Goal: Task Accomplishment & Management: Complete application form

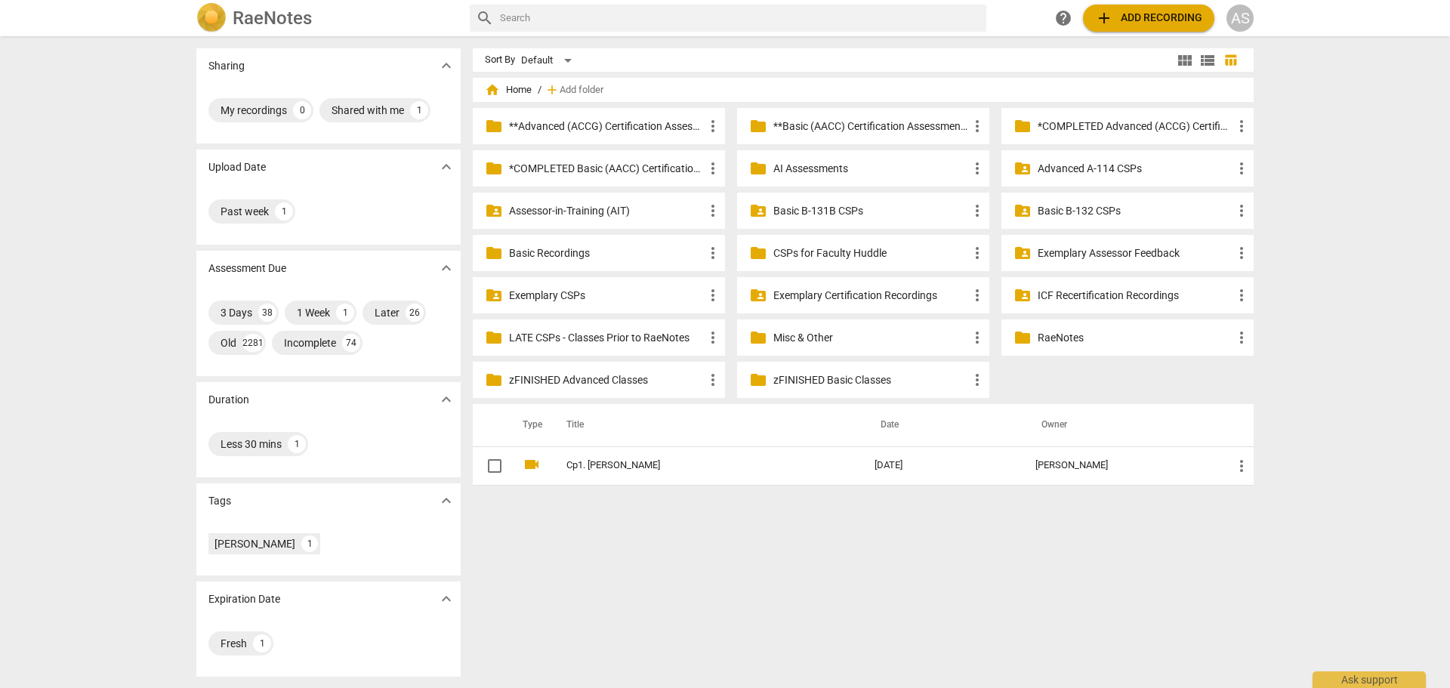
click at [1073, 206] on p "Basic B-132 CSPs" at bounding box center [1135, 211] width 195 height 16
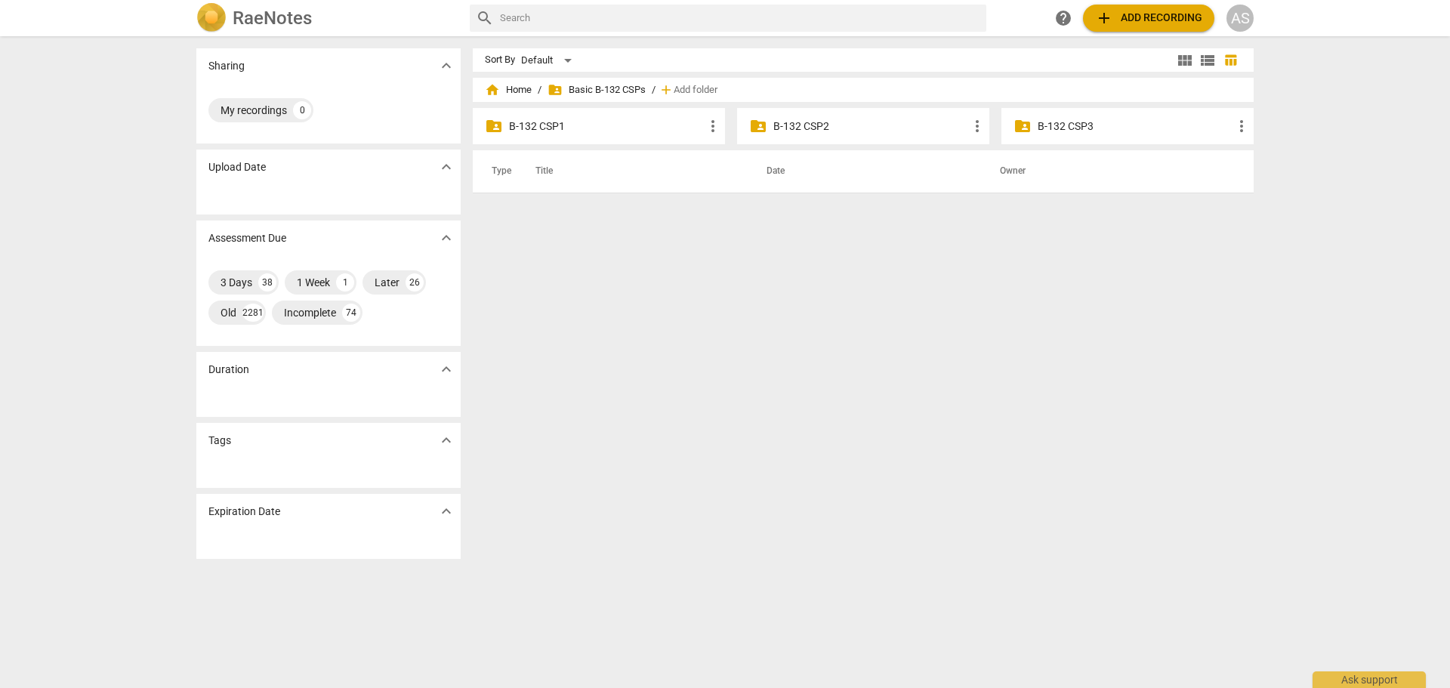
click at [853, 128] on p "B-132 CSP2" at bounding box center [870, 127] width 195 height 16
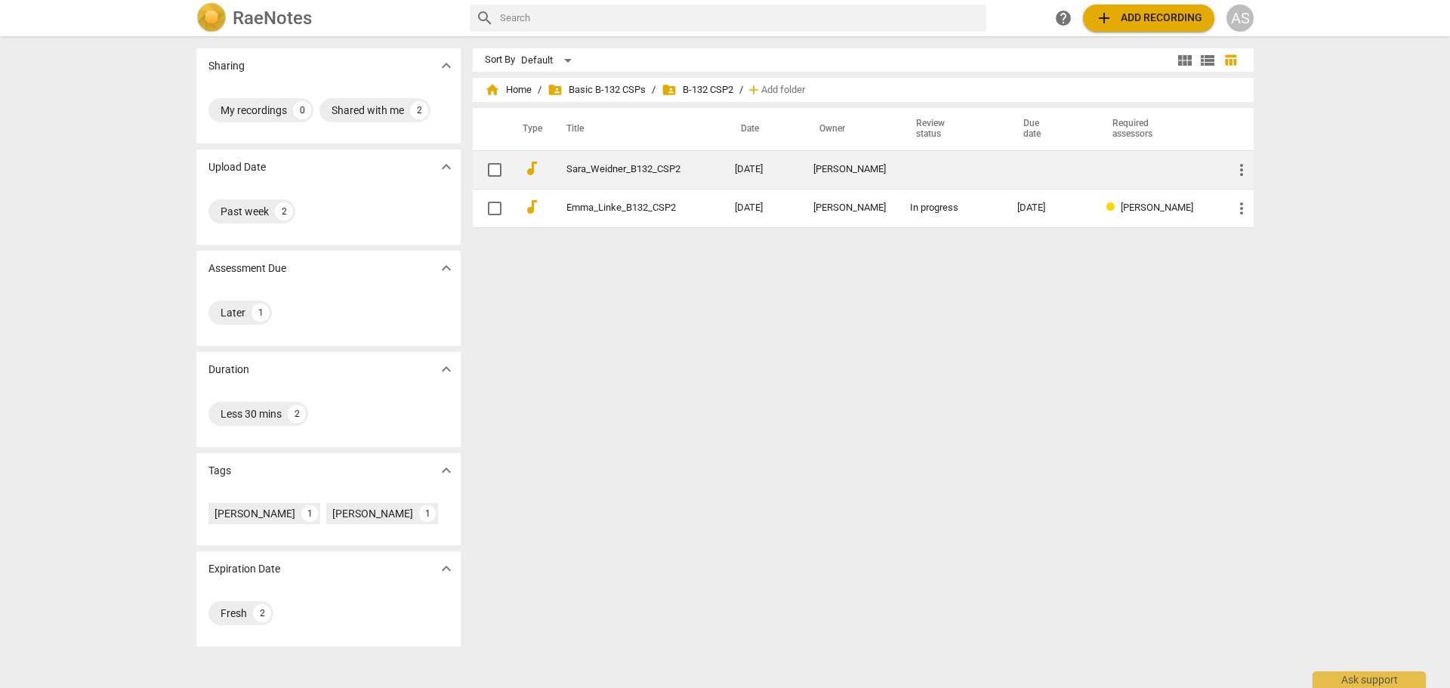
click at [782, 168] on td "[DATE]" at bounding box center [762, 169] width 79 height 39
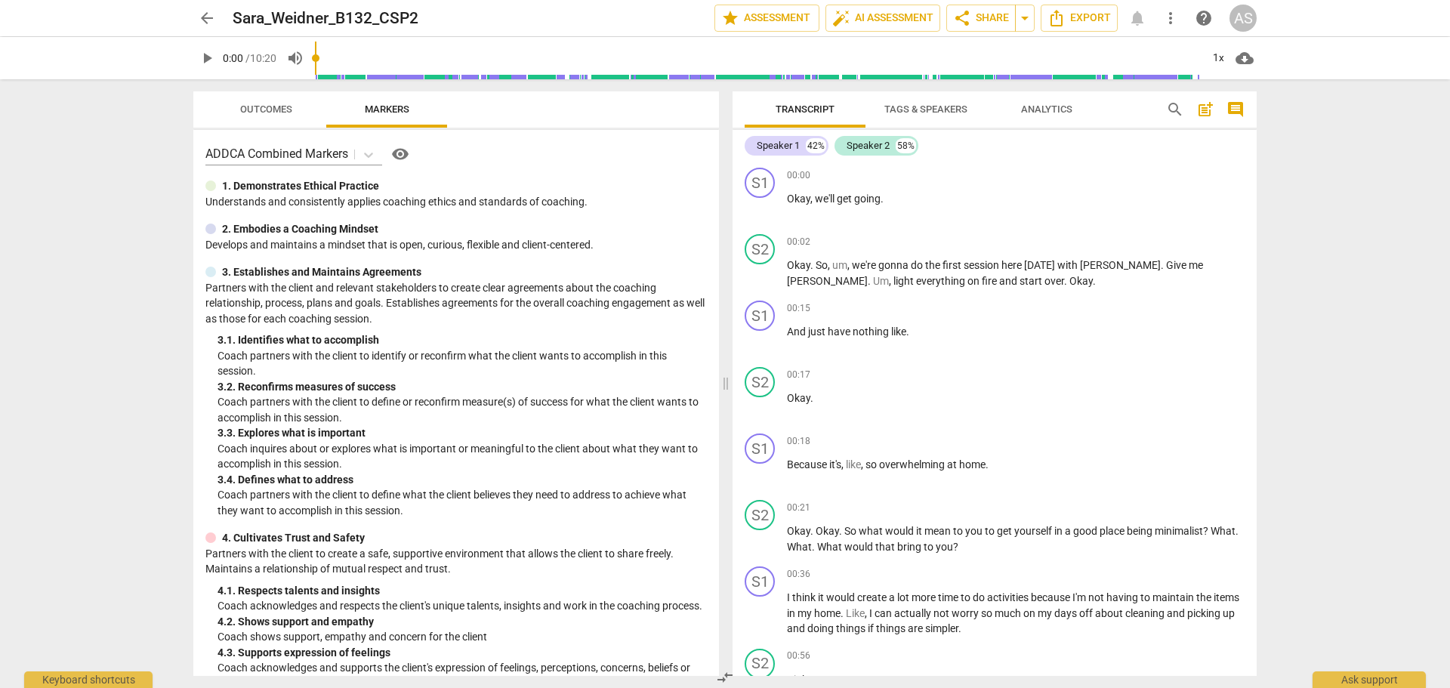
click at [196, 13] on span "arrow_back" at bounding box center [206, 18] width 27 height 18
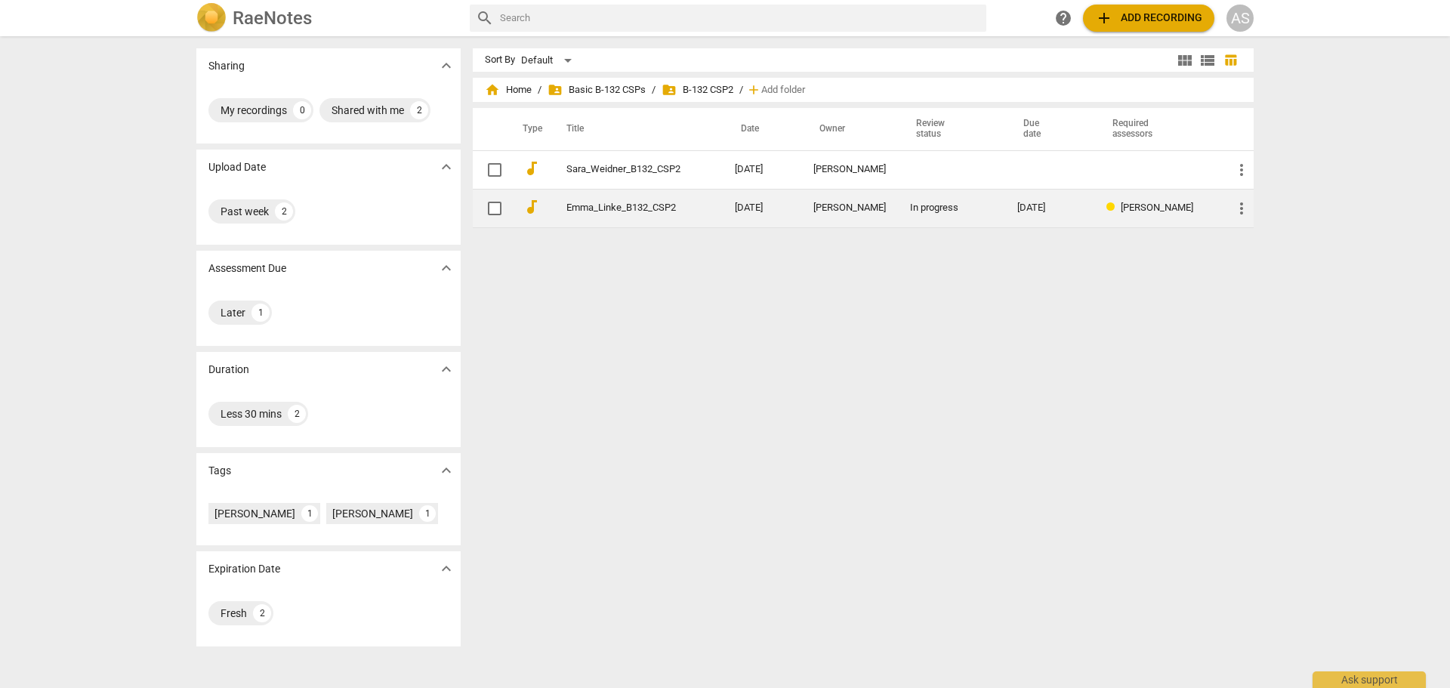
click at [641, 205] on link "Emma_Linke_B132_CSP2" at bounding box center [624, 207] width 114 height 11
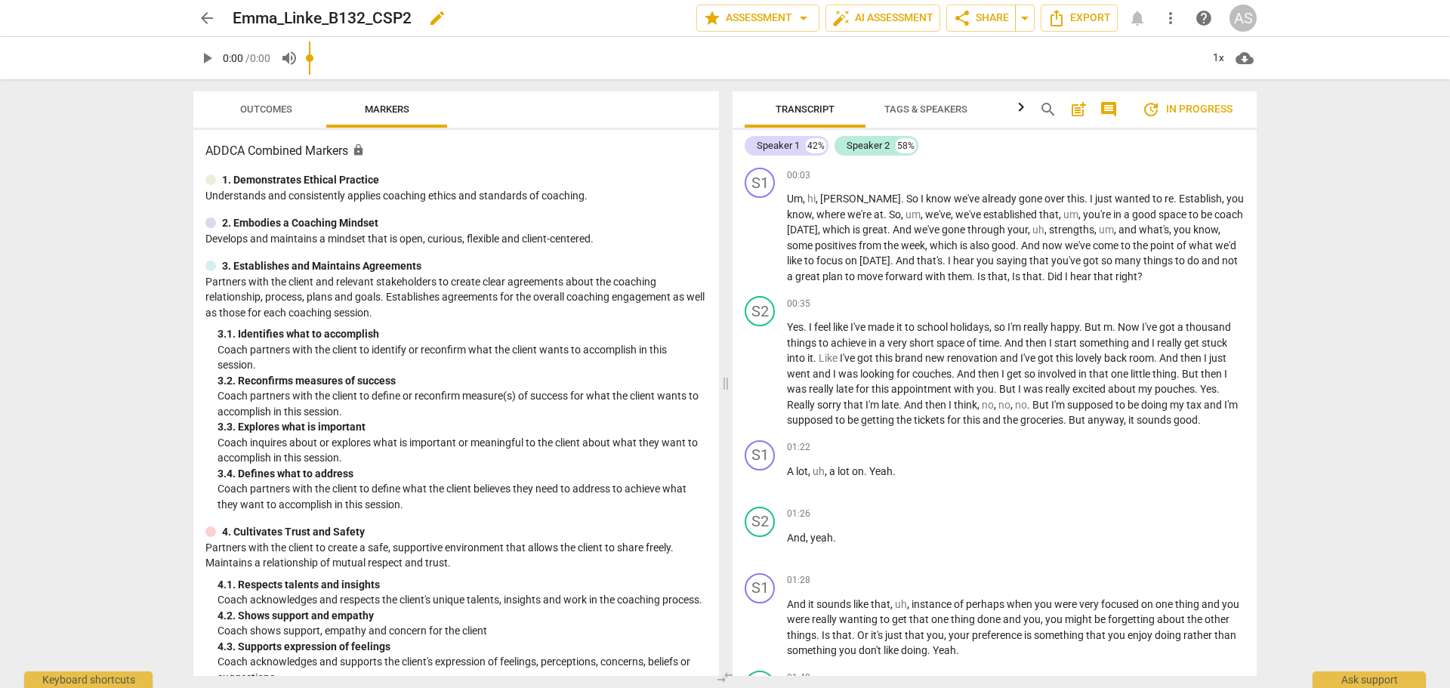
click at [437, 13] on span "edit" at bounding box center [437, 18] width 18 height 18
click at [286, 17] on input "Emma_Linke_B132_CSP2" at bounding box center [431, 18] width 397 height 29
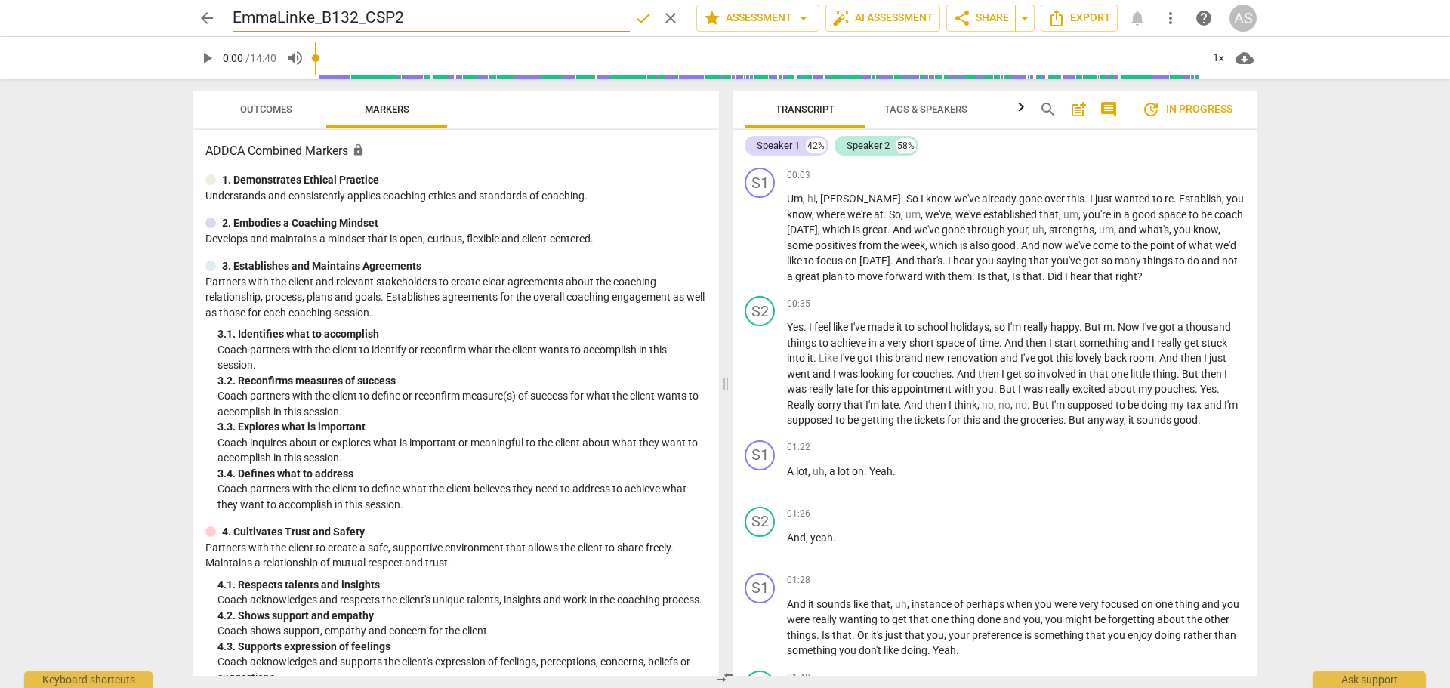
type input "EmmaLinke_B132_CSP2"
click at [642, 21] on span "done" at bounding box center [644, 18] width 18 height 18
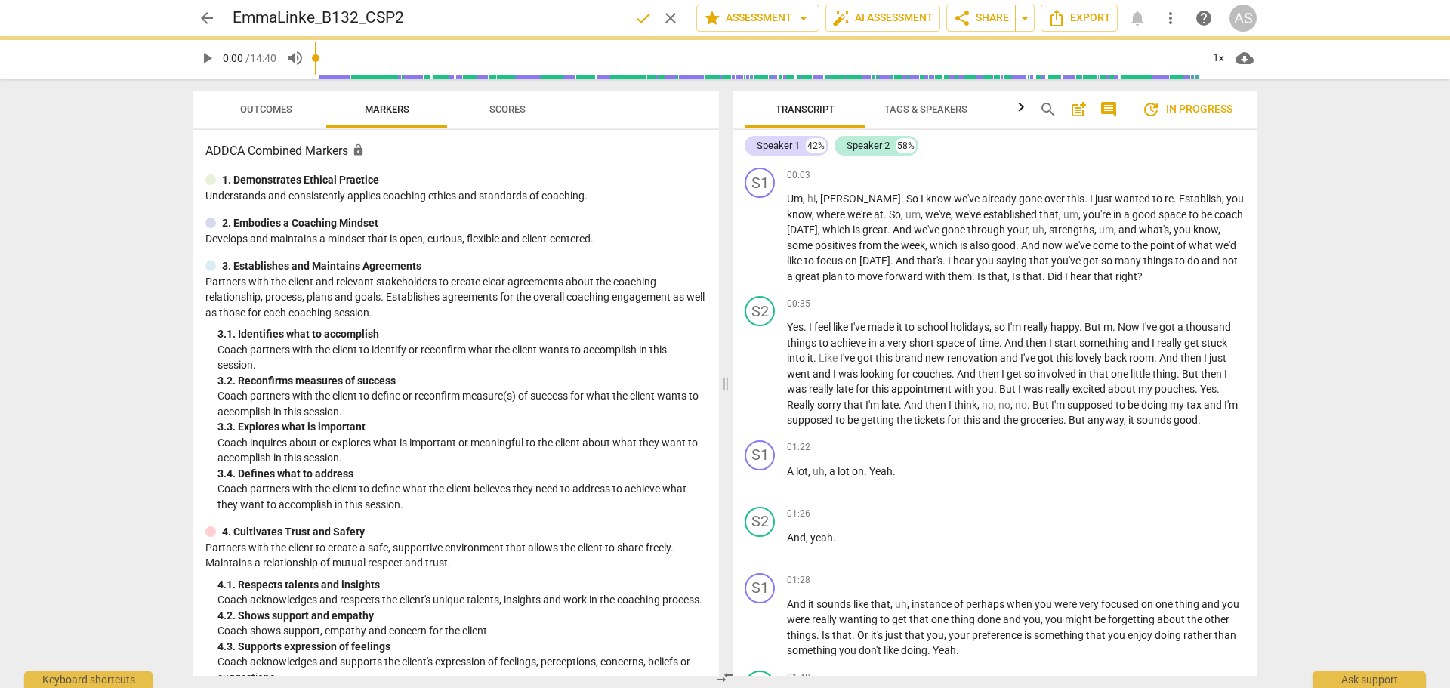
click at [209, 12] on span "arrow_back" at bounding box center [207, 18] width 18 height 18
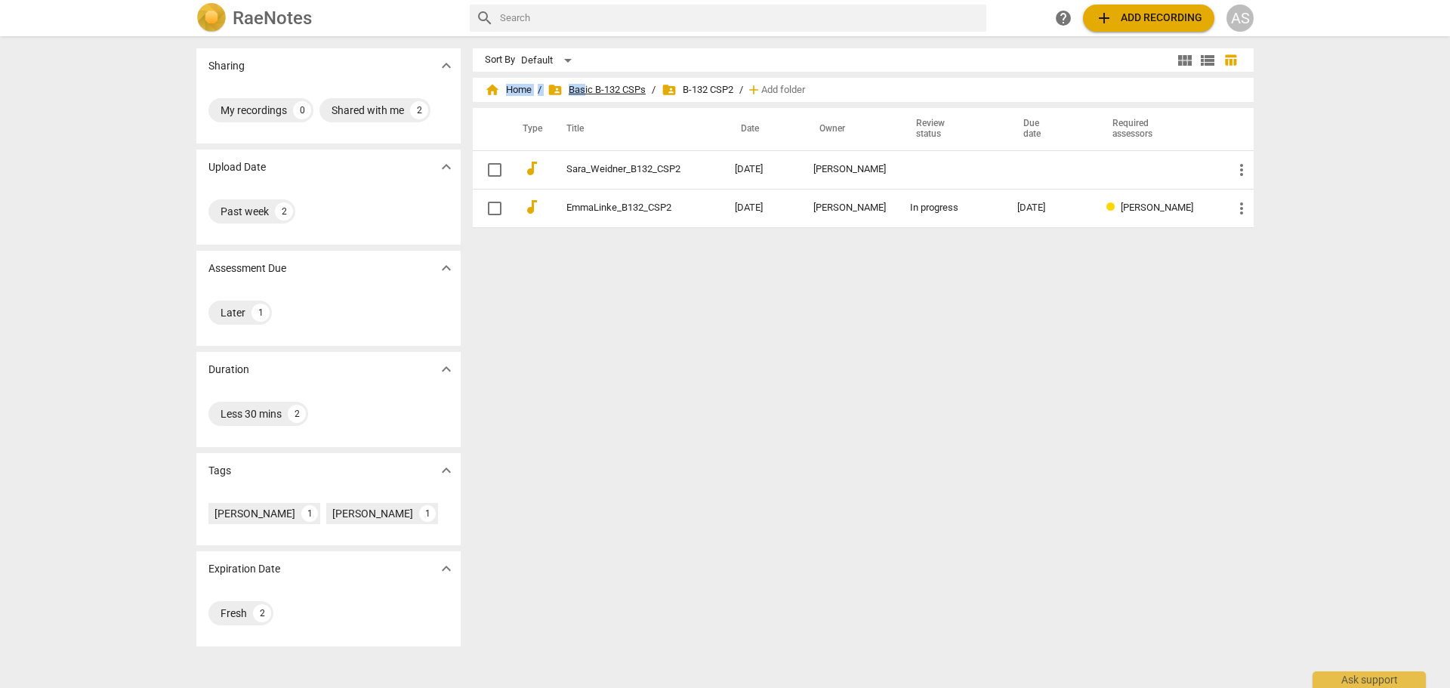
drag, startPoint x: 516, startPoint y: 95, endPoint x: 597, endPoint y: 92, distance: 81.6
click at [597, 93] on div "home Home / folder_shared Basic B-132 CSPs / folder_shared B-132 CSP2 / add Add…" at bounding box center [863, 90] width 757 height 24
click at [598, 91] on span "folder_shared Basic B-132 CSPs" at bounding box center [597, 89] width 98 height 15
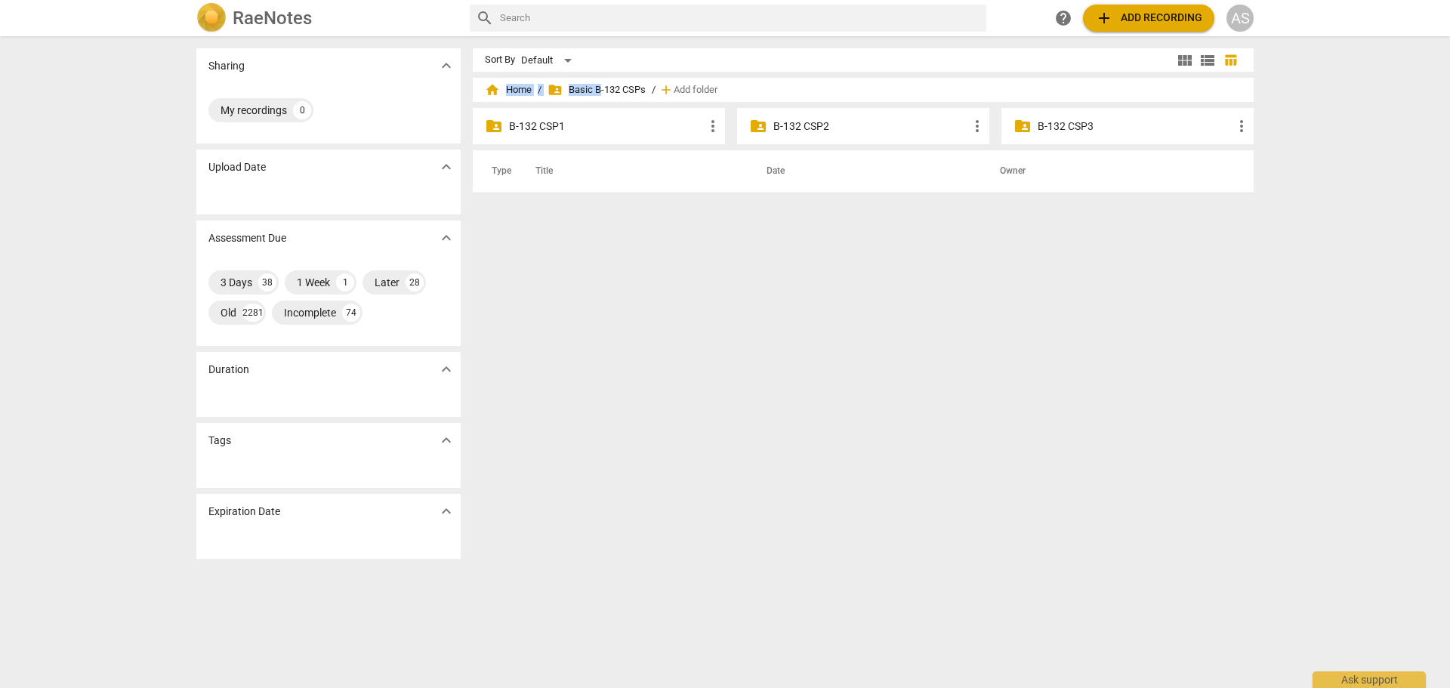
click at [551, 116] on div "folder_shared B-132 CSP1 more_vert" at bounding box center [599, 126] width 252 height 36
click at [552, 124] on p "B-132 CSP1" at bounding box center [606, 127] width 195 height 16
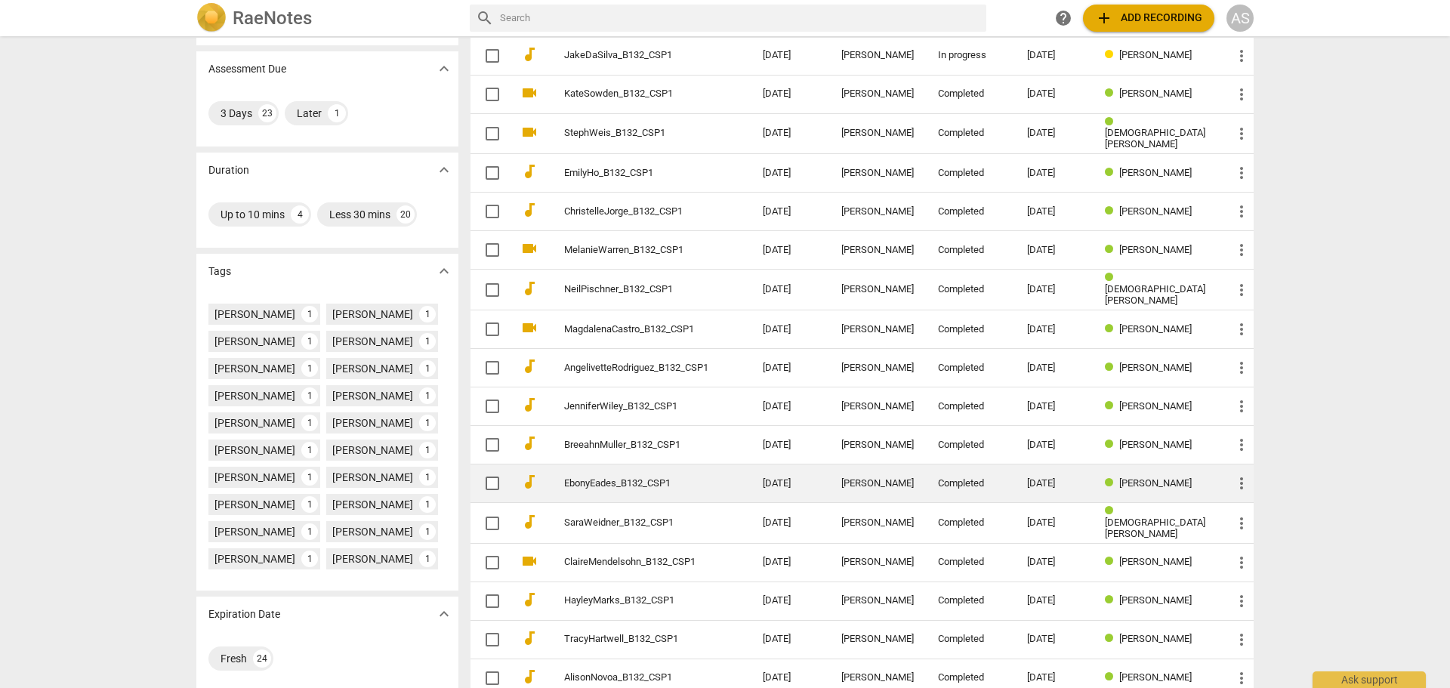
scroll to position [304, 0]
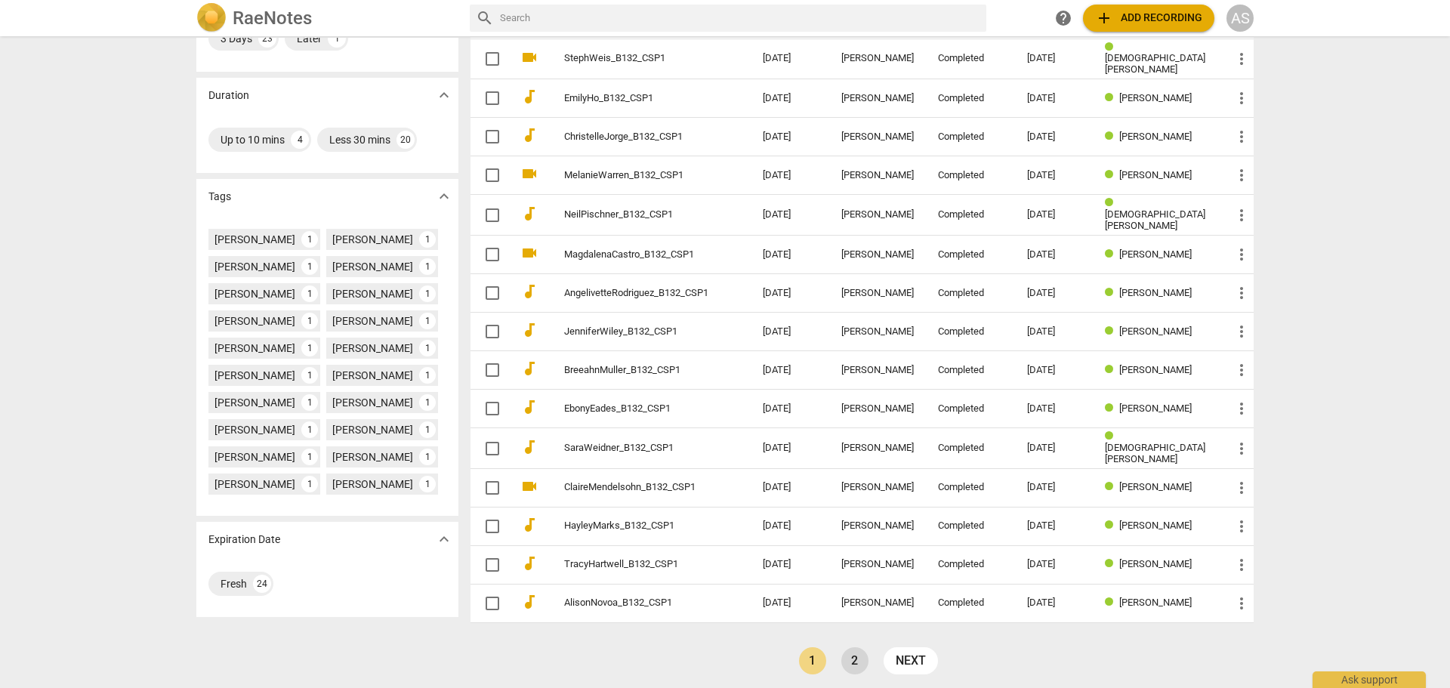
click at [857, 665] on link "2" at bounding box center [854, 660] width 27 height 27
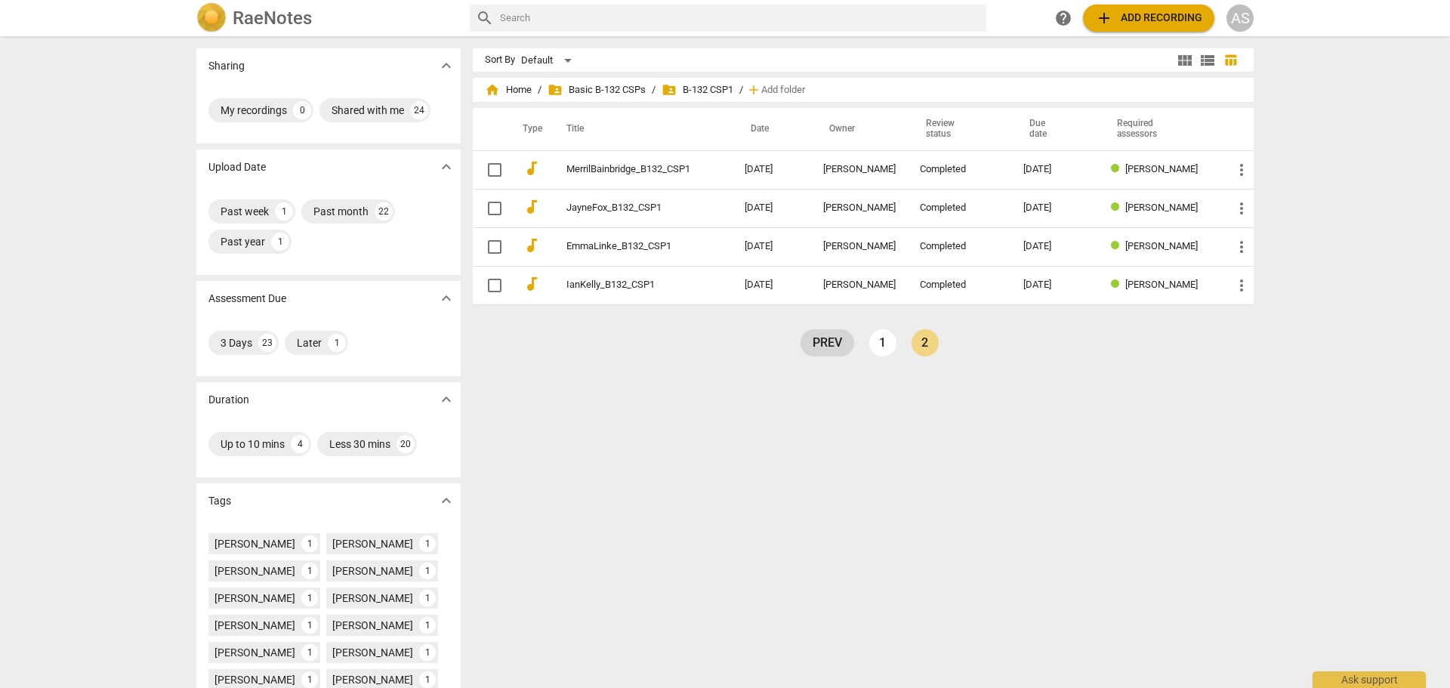
click at [812, 346] on link "prev" at bounding box center [828, 342] width 54 height 27
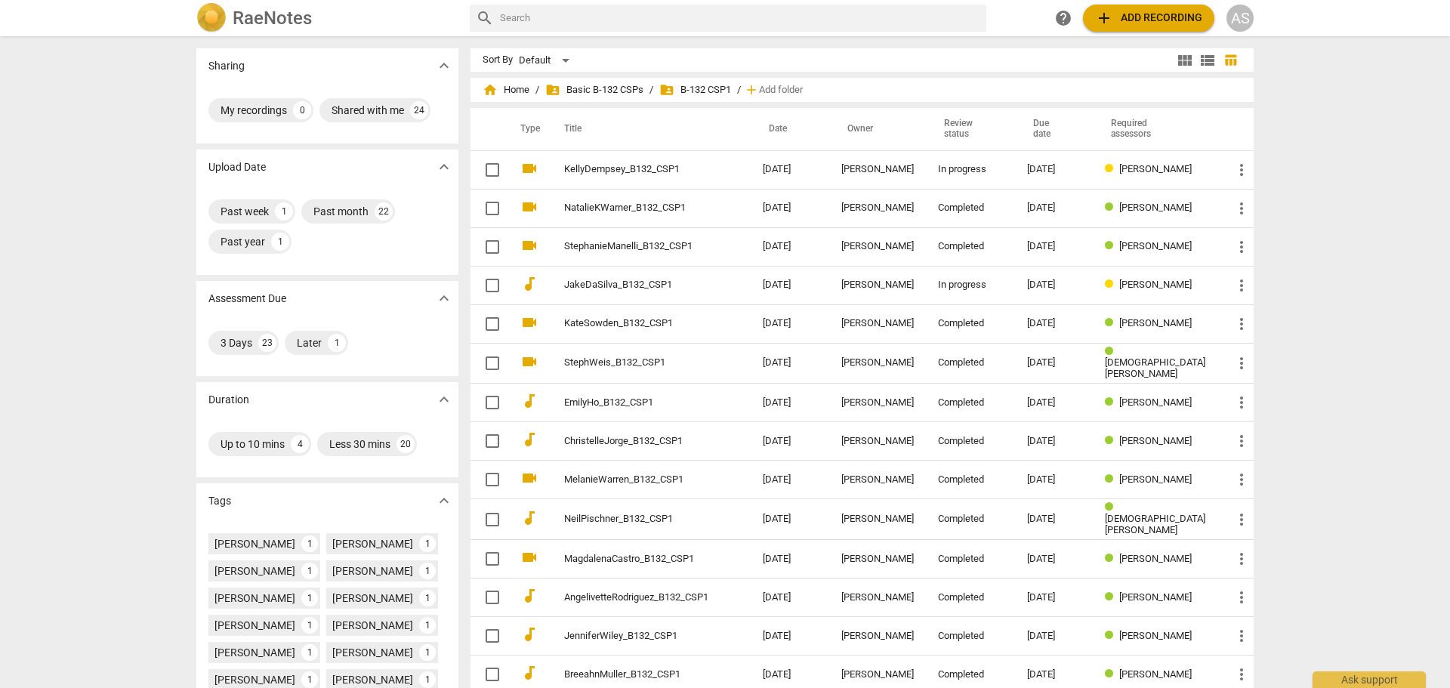
click at [276, 8] on h2 "RaeNotes" at bounding box center [272, 18] width 79 height 21
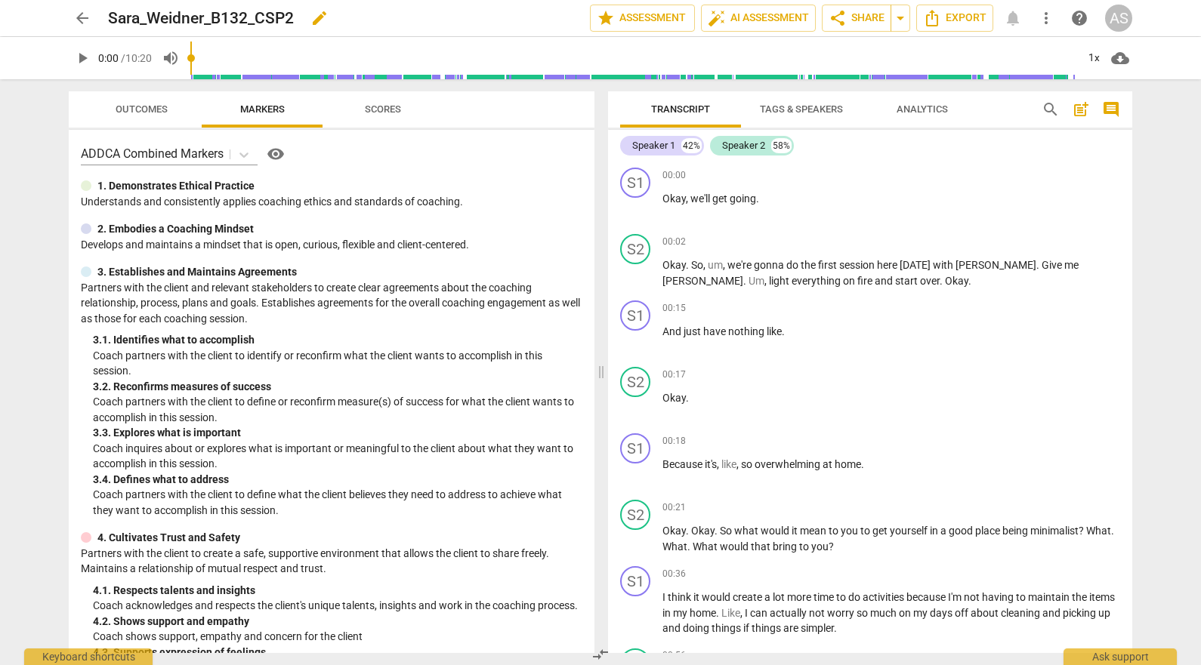
click at [312, 20] on span "edit" at bounding box center [319, 18] width 18 height 18
click at [149, 17] on input "Sara_Weidner_B132_CSP2" at bounding box center [315, 18] width 415 height 29
type input "SaraWeidner_B132_CSP2"
click at [528, 17] on span "done" at bounding box center [537, 18] width 18 height 18
click at [637, 14] on span "star Assessment" at bounding box center [642, 18] width 91 height 18
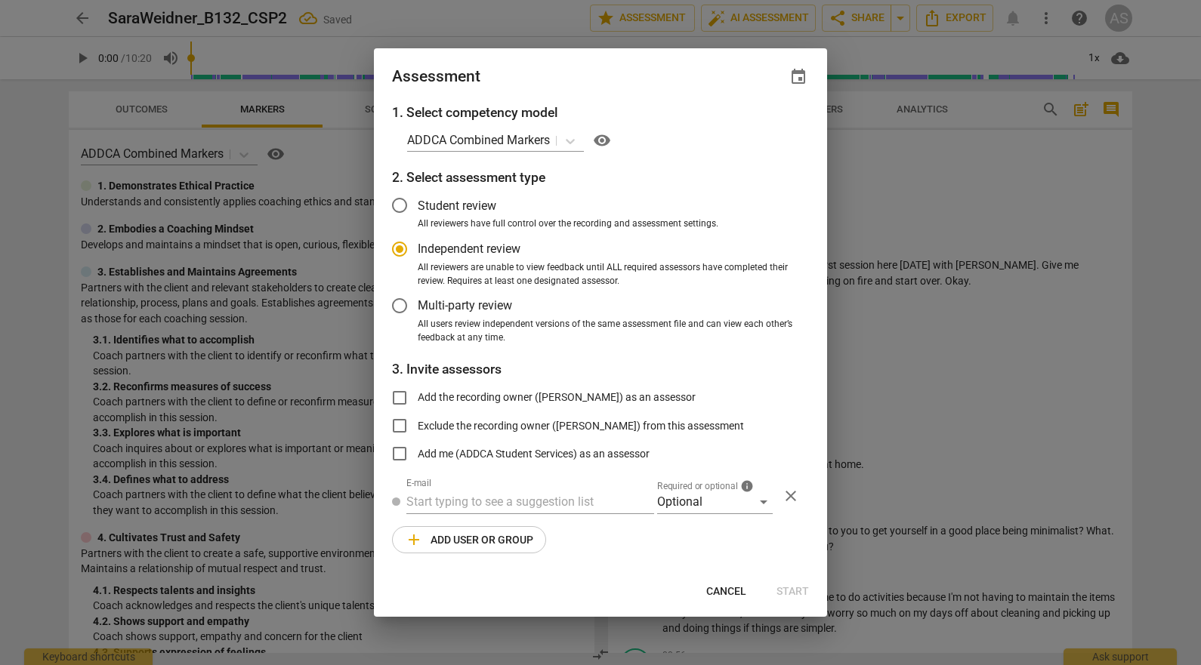
radio input "false"
click at [799, 82] on span "event" at bounding box center [798, 77] width 18 height 18
click at [747, 128] on input "date" at bounding box center [708, 129] width 106 height 22
type input "2025-10-27"
drag, startPoint x: 606, startPoint y: 88, endPoint x: 687, endPoint y: 446, distance: 367.2
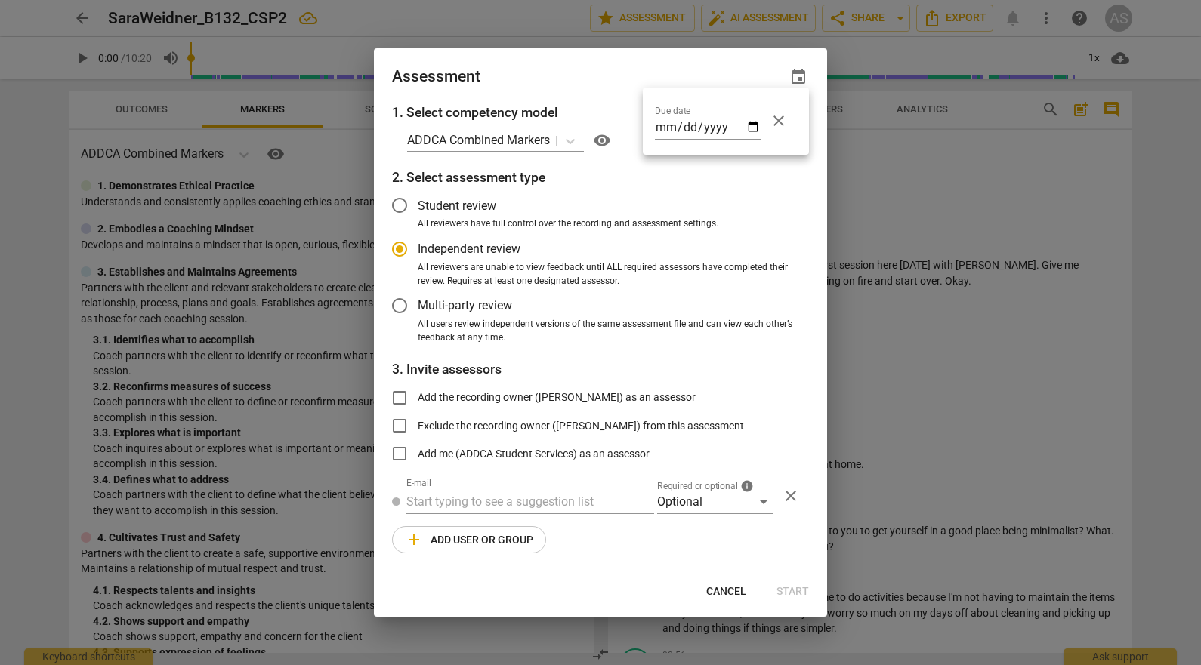
click at [604, 86] on div at bounding box center [600, 332] width 1201 height 665
click at [689, 510] on div "Optional" at bounding box center [715, 502] width 116 height 24
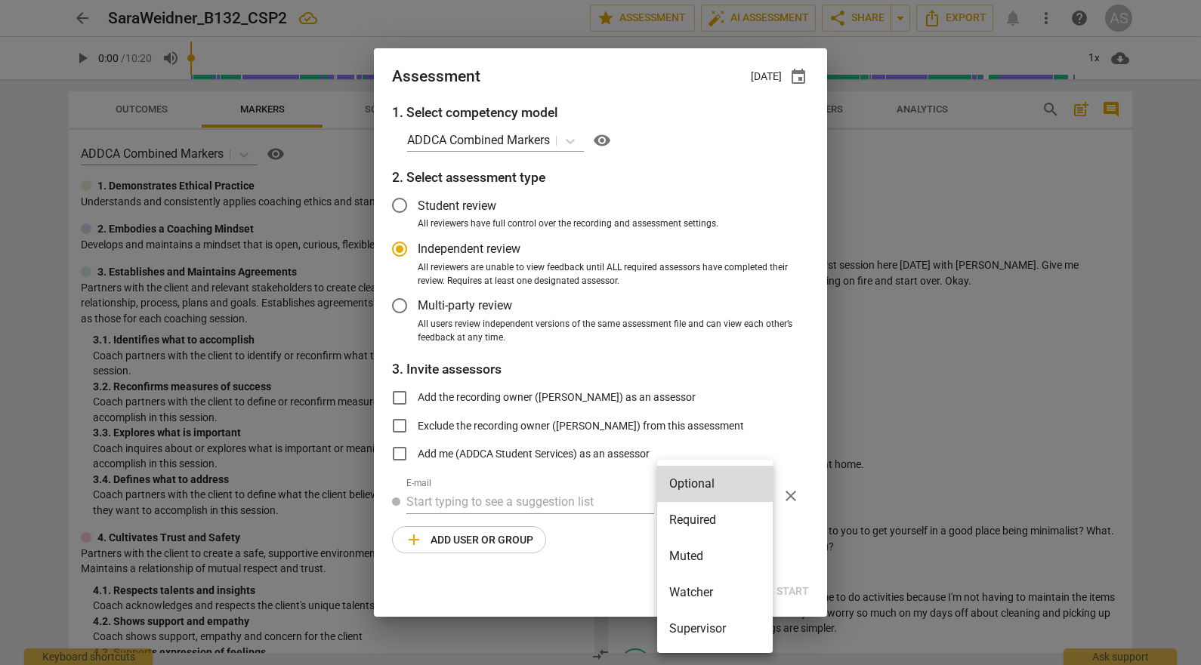
click at [695, 517] on li "Required" at bounding box center [715, 520] width 116 height 36
radio input "false"
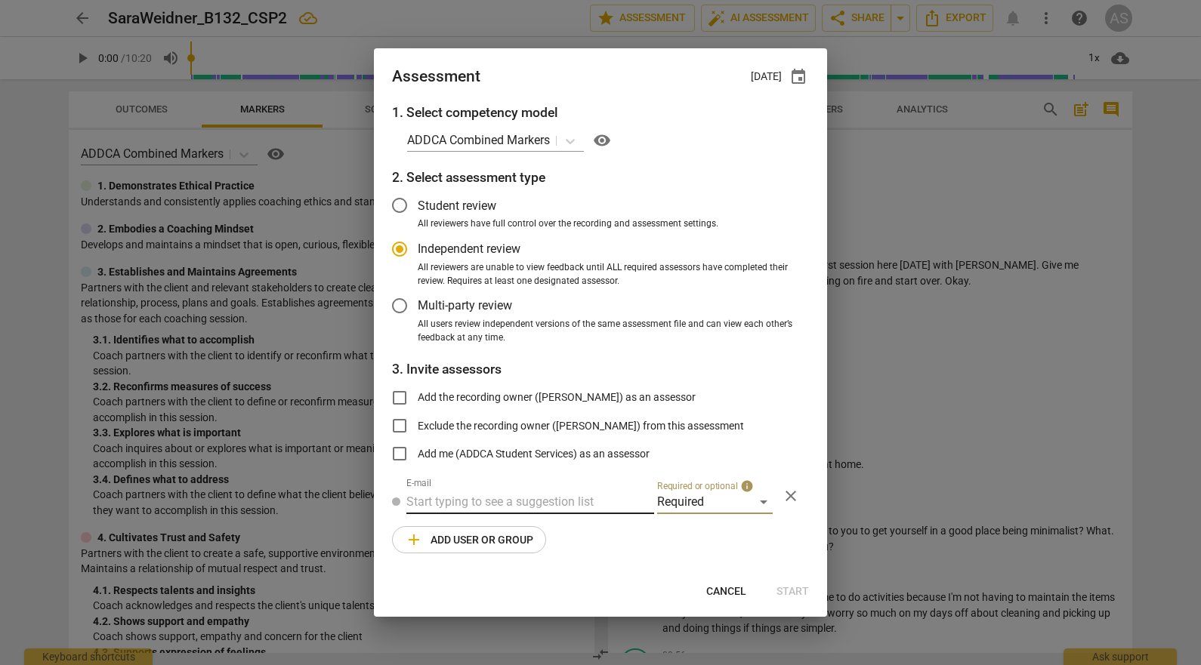
click at [432, 491] on input "text" at bounding box center [530, 502] width 248 height 24
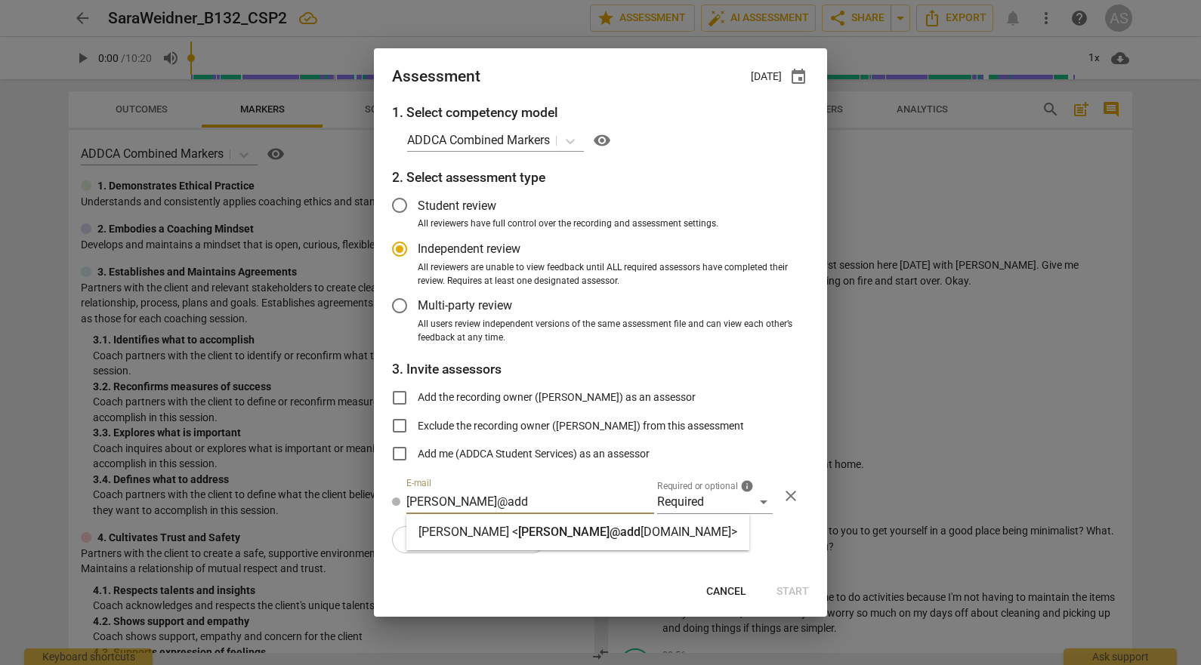
type input "LOIS@add"
click at [518, 537] on span "lois@add" at bounding box center [579, 532] width 122 height 14
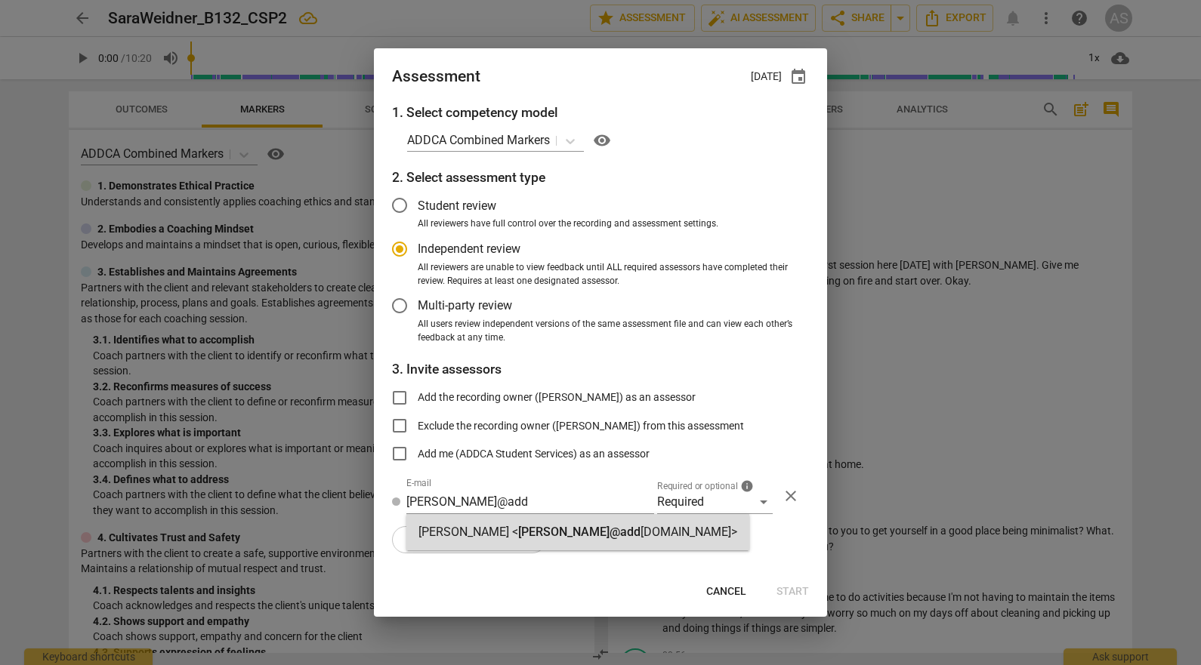
radio input "false"
type input "Lois Liu <lois@addca.com>"
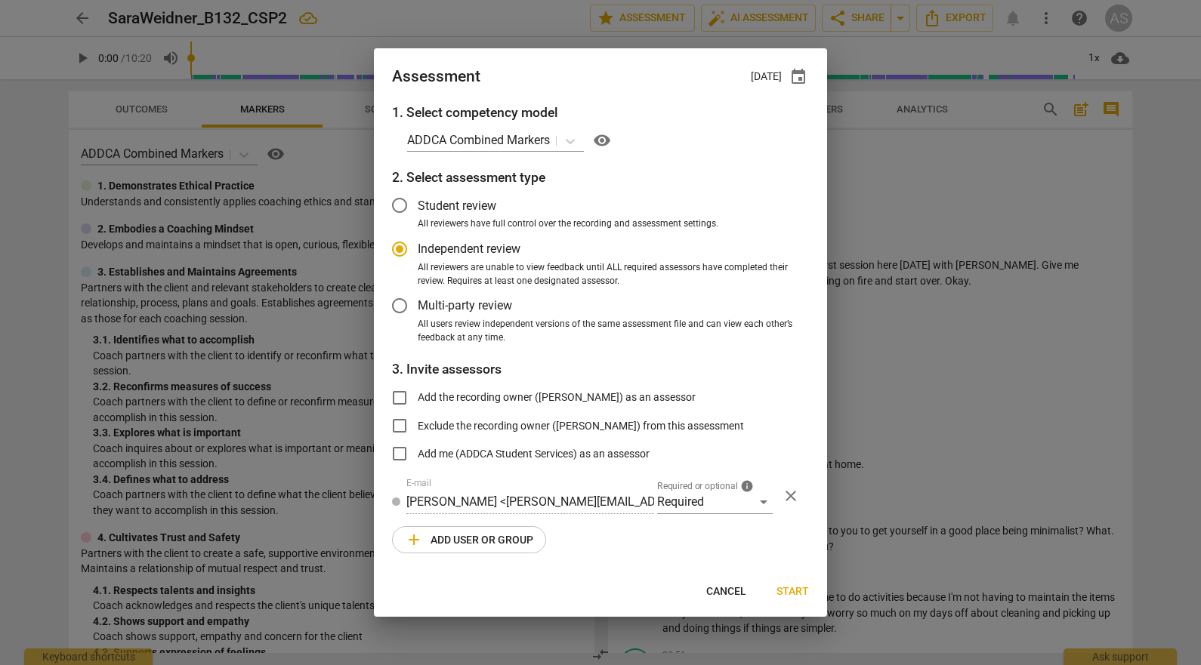
click at [470, 542] on span "add Add user or group" at bounding box center [469, 540] width 128 height 18
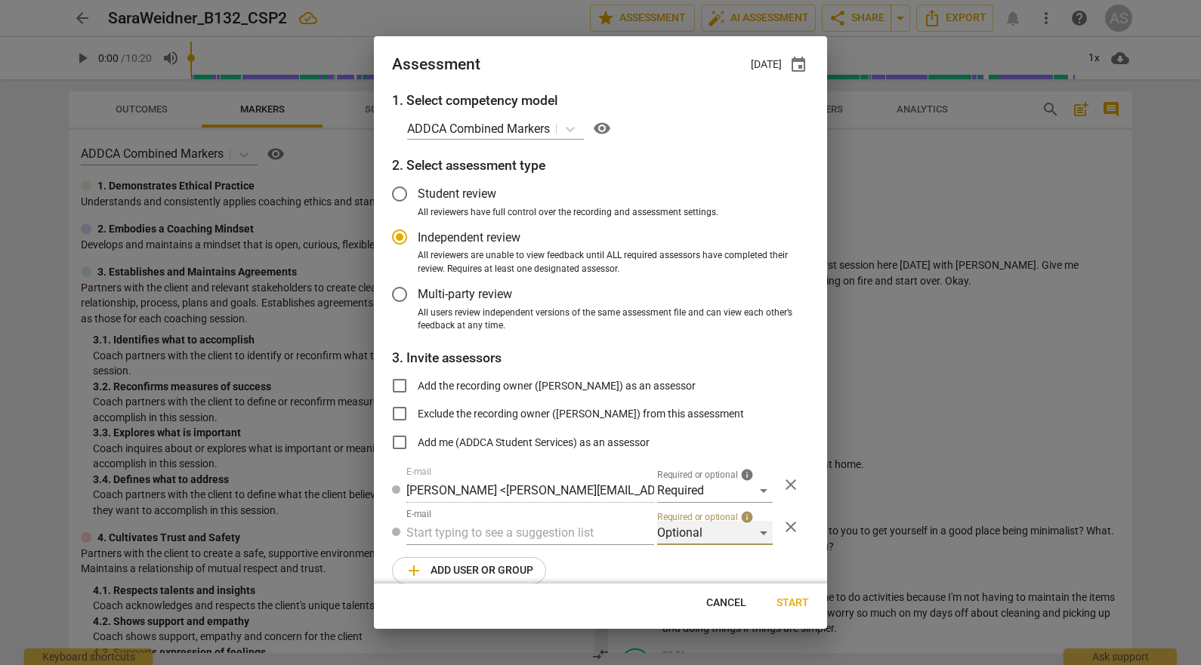
click at [673, 539] on div "Optional" at bounding box center [715, 533] width 116 height 24
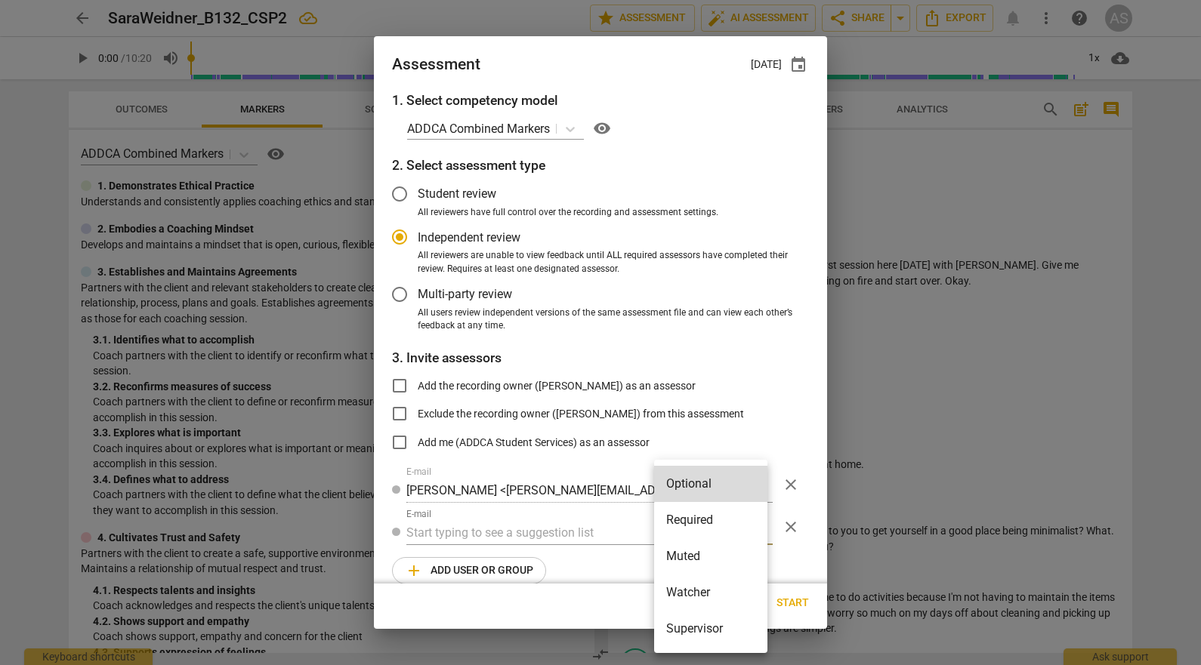
click at [685, 560] on li "Muted" at bounding box center [710, 557] width 113 height 36
radio input "false"
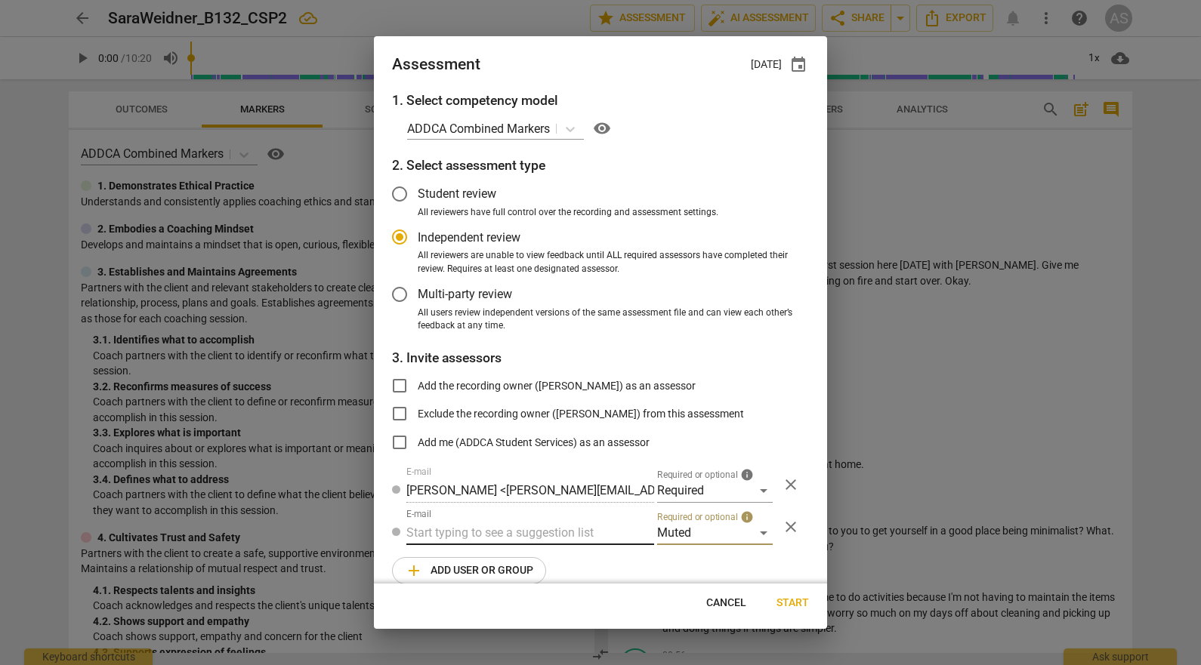
click at [550, 530] on input "text" at bounding box center [530, 533] width 248 height 24
type input "132"
click at [554, 560] on div "Basic B- 132 CSPs" at bounding box center [528, 563] width 245 height 36
radio input "false"
type input "Basic B-132 CSPs"
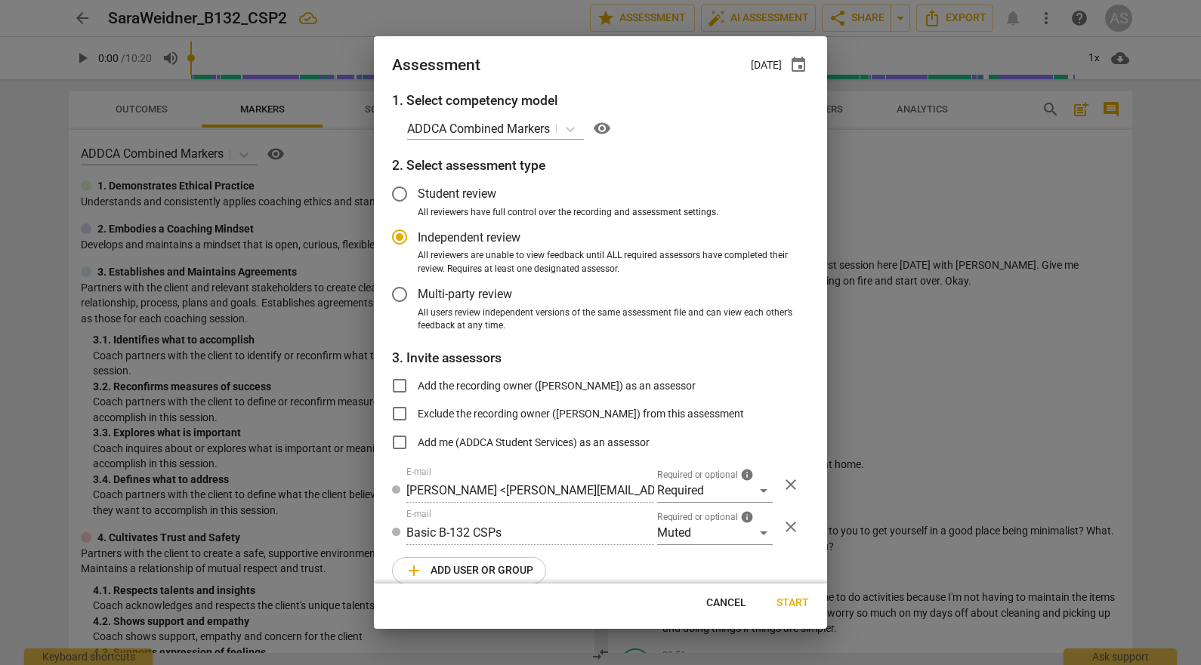
click at [807, 597] on span "Start" at bounding box center [793, 603] width 32 height 15
radio input "false"
type input "Stephanie Weis <slw9430@gmail.com>"
type input "Kelly Dempsey <kellyedempsey23@gmail.com>"
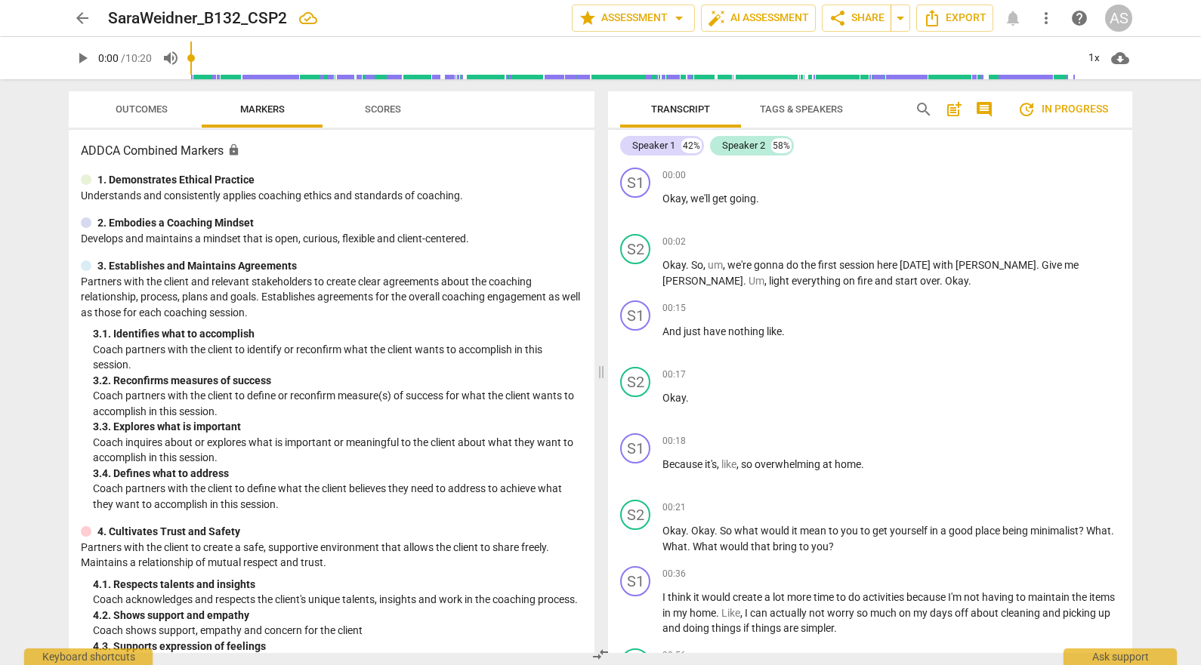
click at [81, 23] on span "arrow_back" at bounding box center [82, 18] width 18 height 18
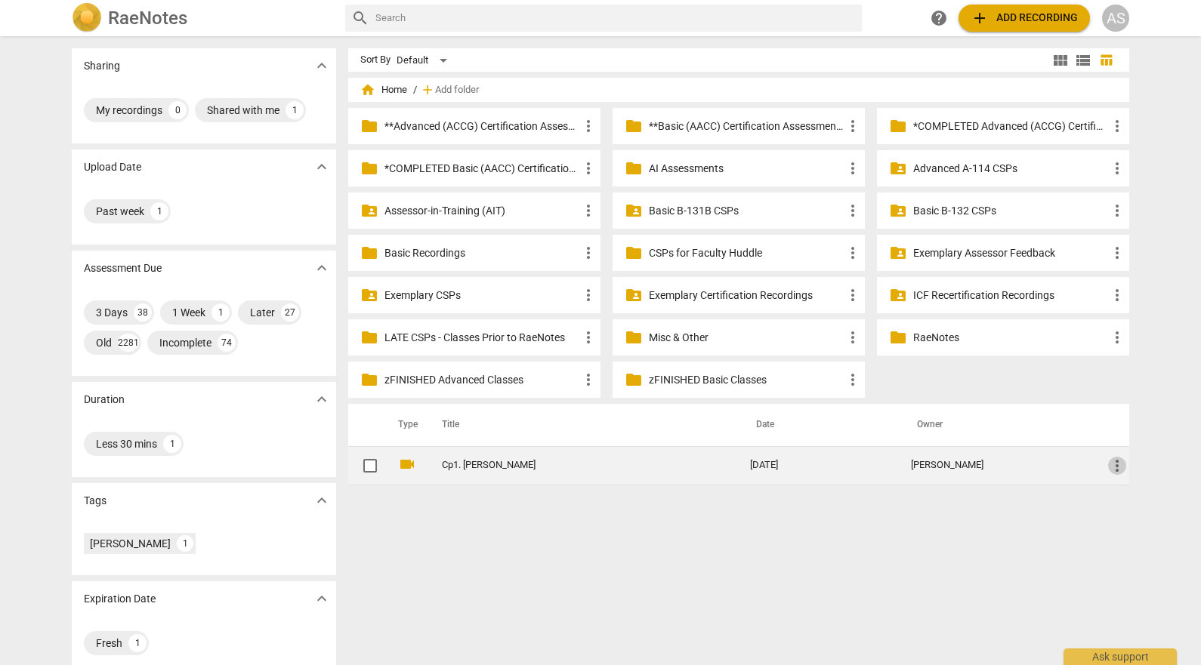
click at [1116, 469] on span "more_vert" at bounding box center [1117, 466] width 18 height 18
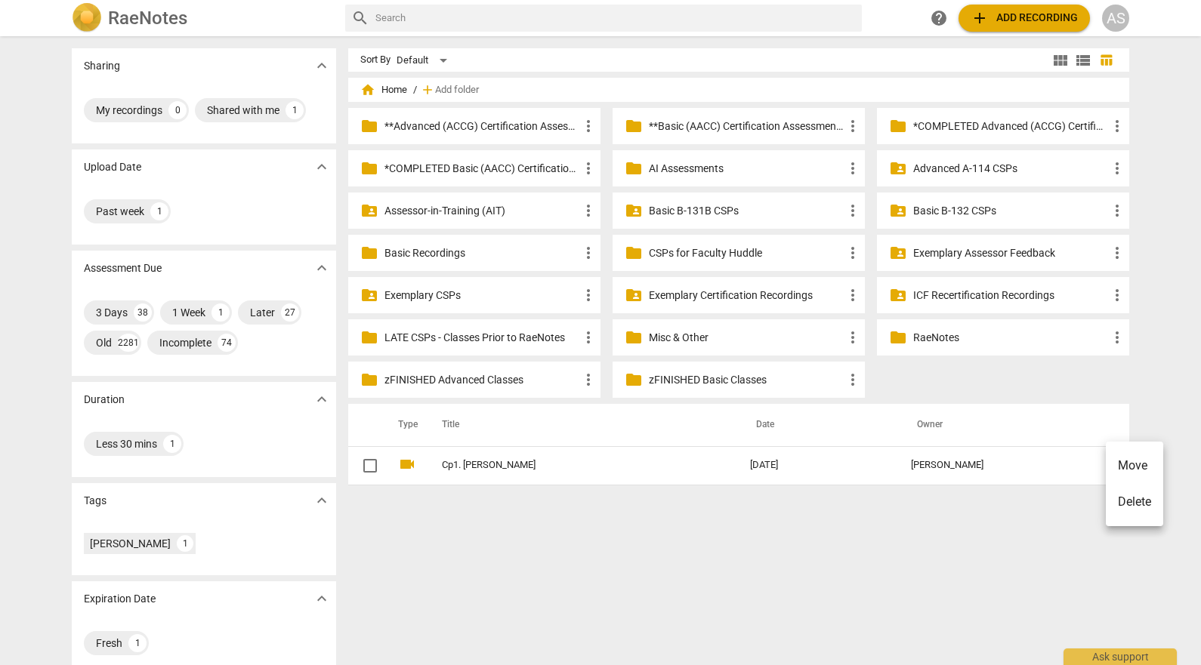
click at [730, 466] on div at bounding box center [600, 332] width 1201 height 665
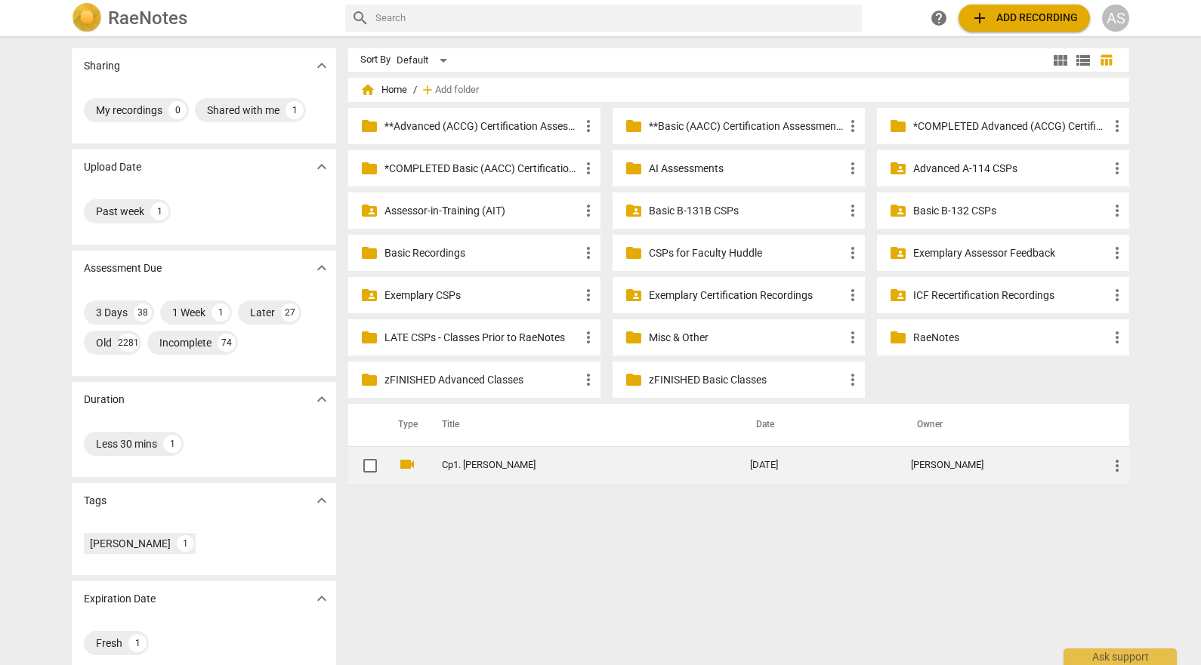
click at [663, 459] on td "Cp1. [PERSON_NAME]" at bounding box center [581, 465] width 314 height 39
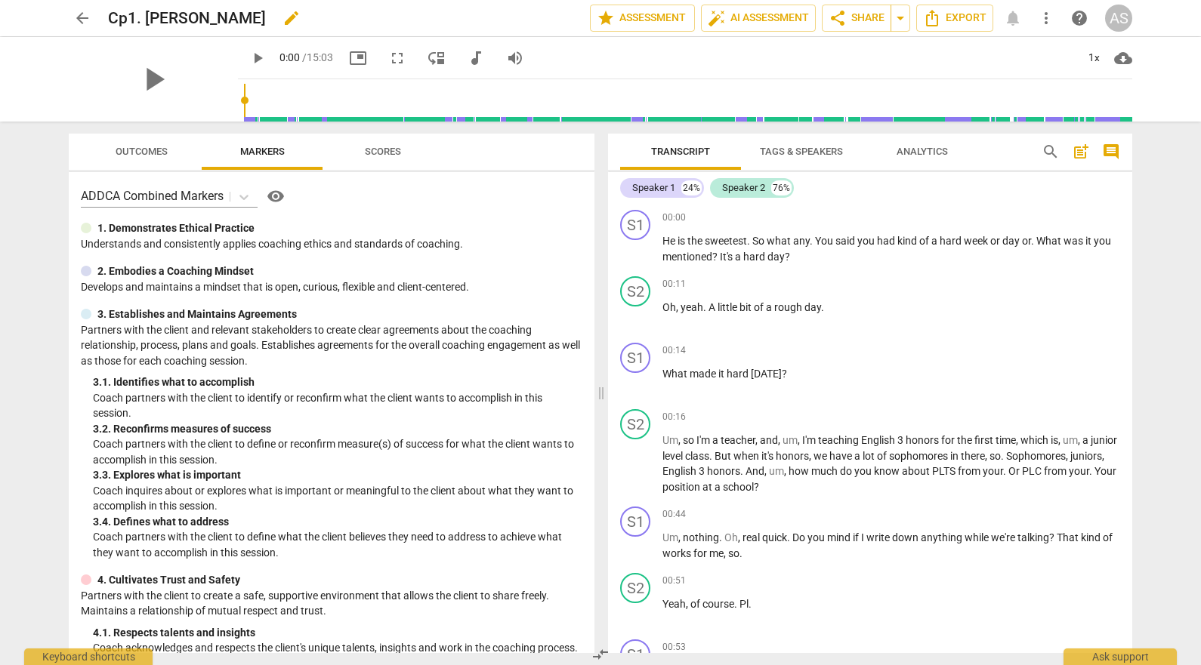
click at [283, 20] on span "edit" at bounding box center [292, 18] width 18 height 18
click at [193, 17] on input "Cp1. [PERSON_NAME]" at bounding box center [315, 18] width 415 height 29
type input "KellyDempsey_B132_CSP1"
click at [528, 16] on span "done" at bounding box center [537, 18] width 18 height 18
click at [85, 25] on span "arrow_back" at bounding box center [82, 18] width 18 height 18
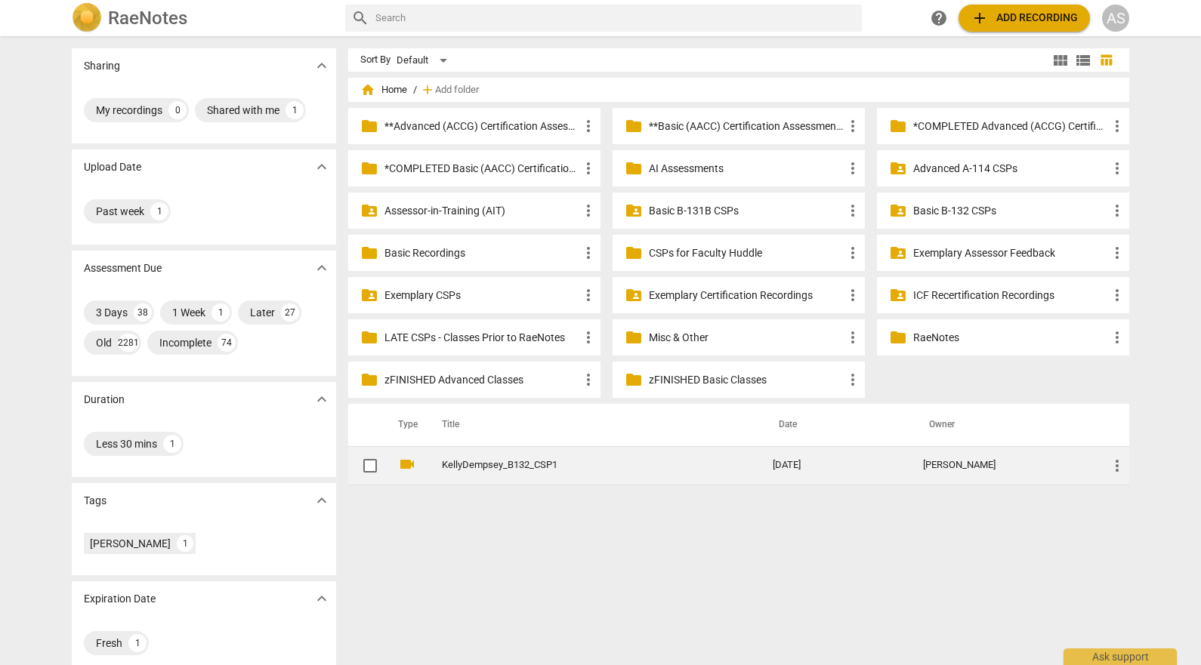
click at [1111, 468] on span "more_vert" at bounding box center [1117, 466] width 18 height 18
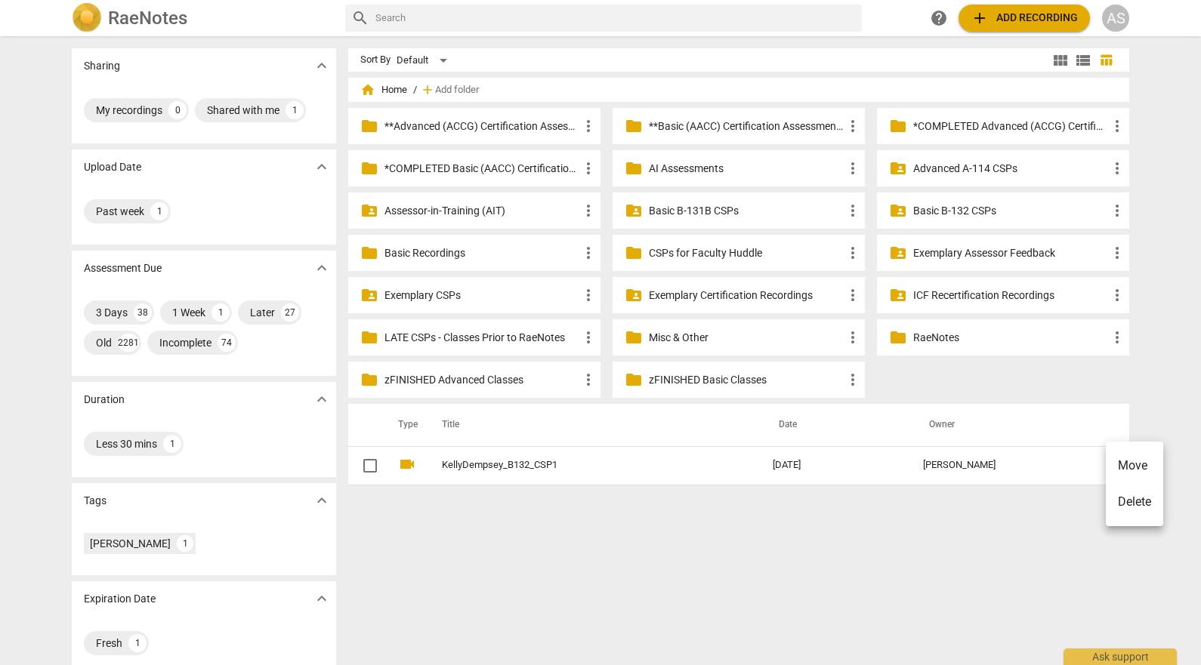
click at [1115, 468] on li "Move" at bounding box center [1134, 466] width 57 height 36
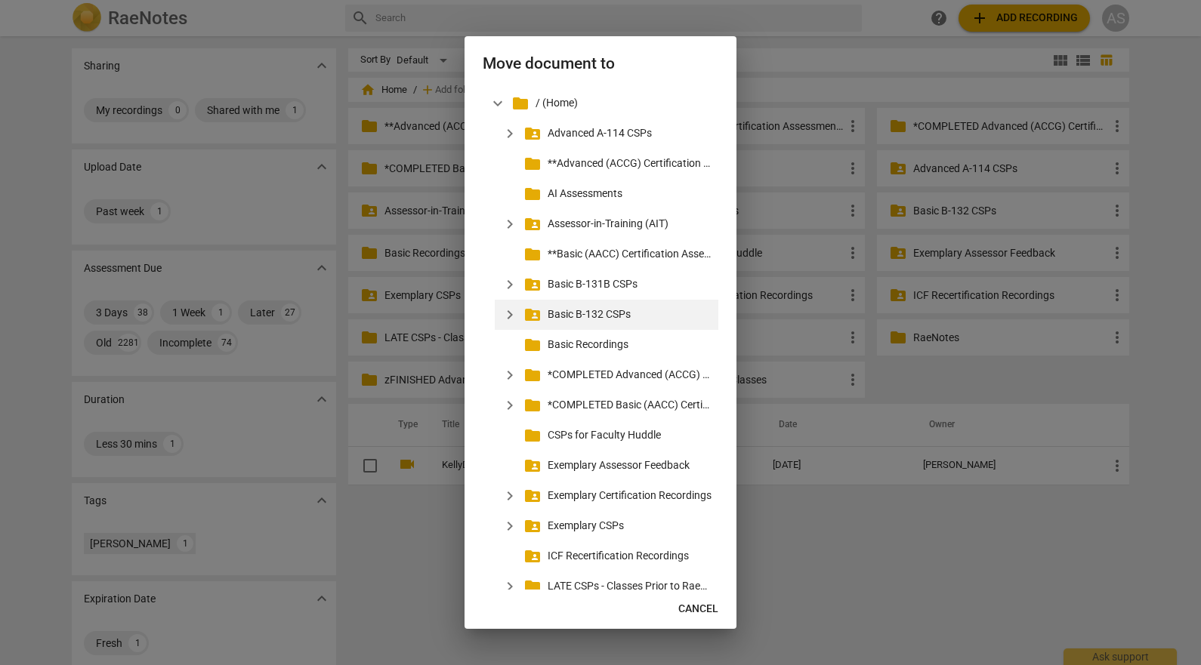
click at [511, 310] on span "expand_more" at bounding box center [510, 315] width 18 height 18
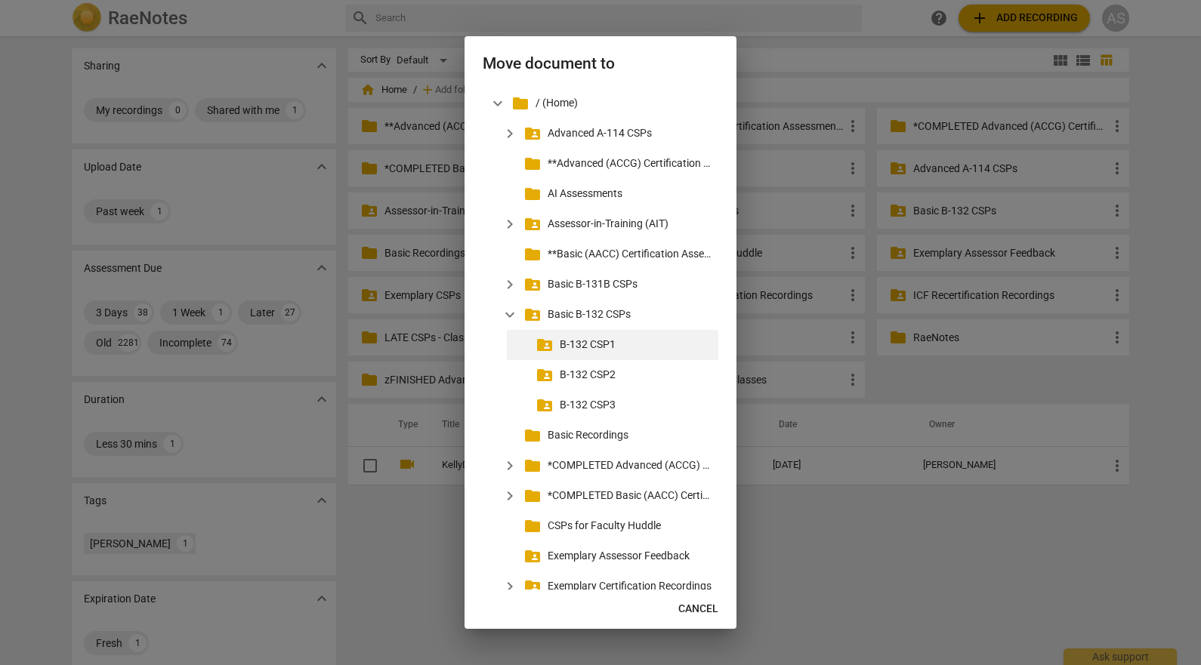
click at [588, 345] on p "B-132 CSP1" at bounding box center [636, 345] width 153 height 16
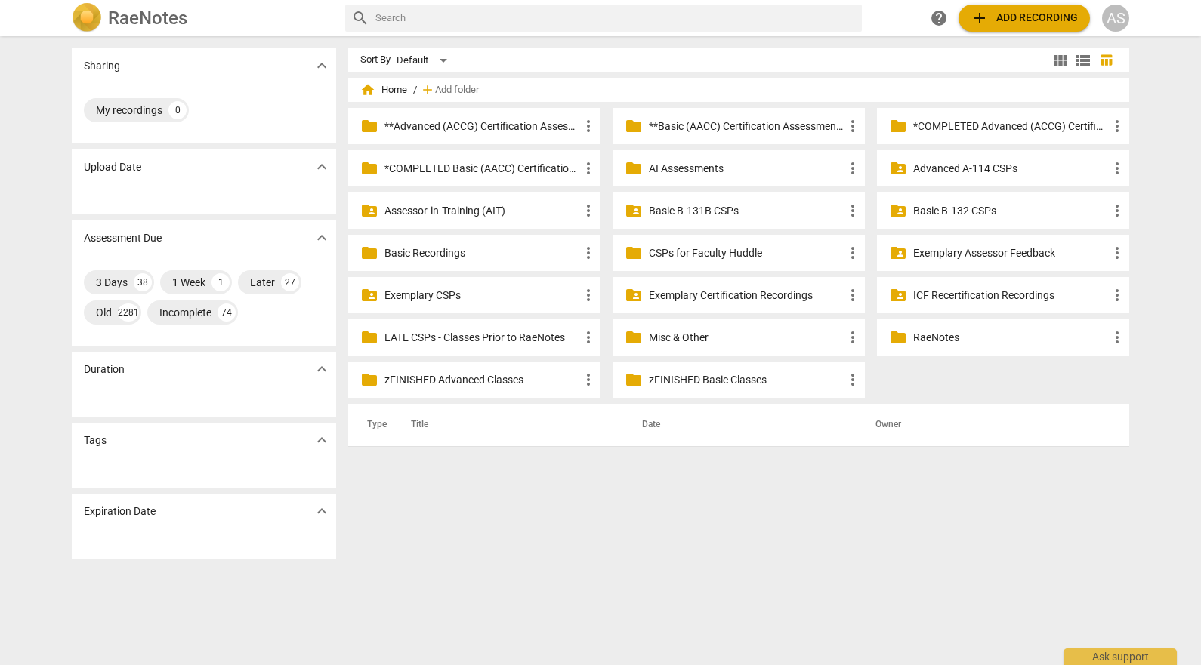
click at [1009, 209] on p "Basic B-132 CSPs" at bounding box center [1010, 211] width 195 height 16
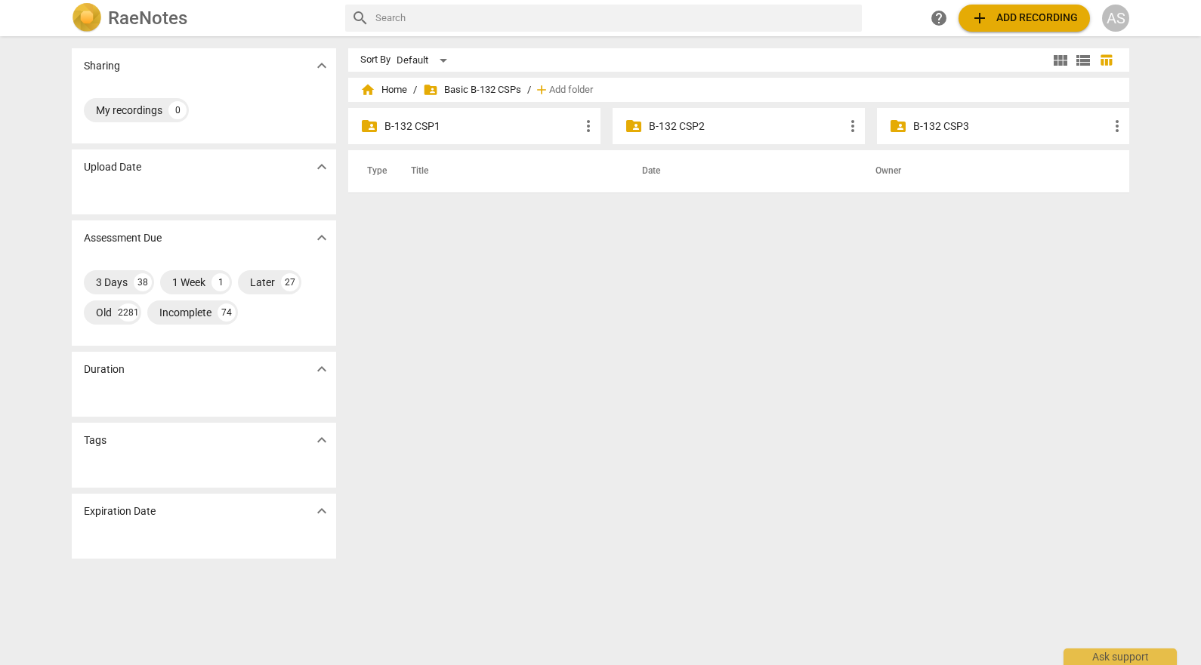
click at [471, 135] on div "folder_shared B-132 CSP1 more_vert" at bounding box center [474, 126] width 252 height 36
click at [449, 122] on p "B-132 CSP1" at bounding box center [481, 127] width 195 height 16
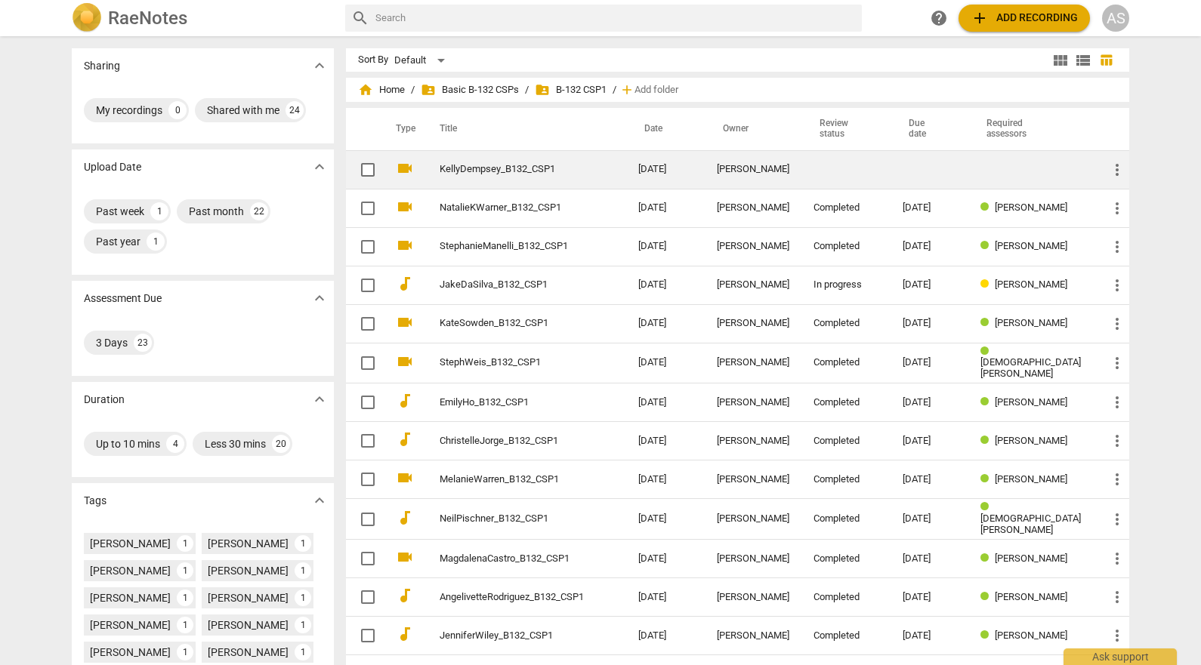
click at [567, 164] on link "KellyDempsey_B132_CSP1" at bounding box center [512, 169] width 144 height 11
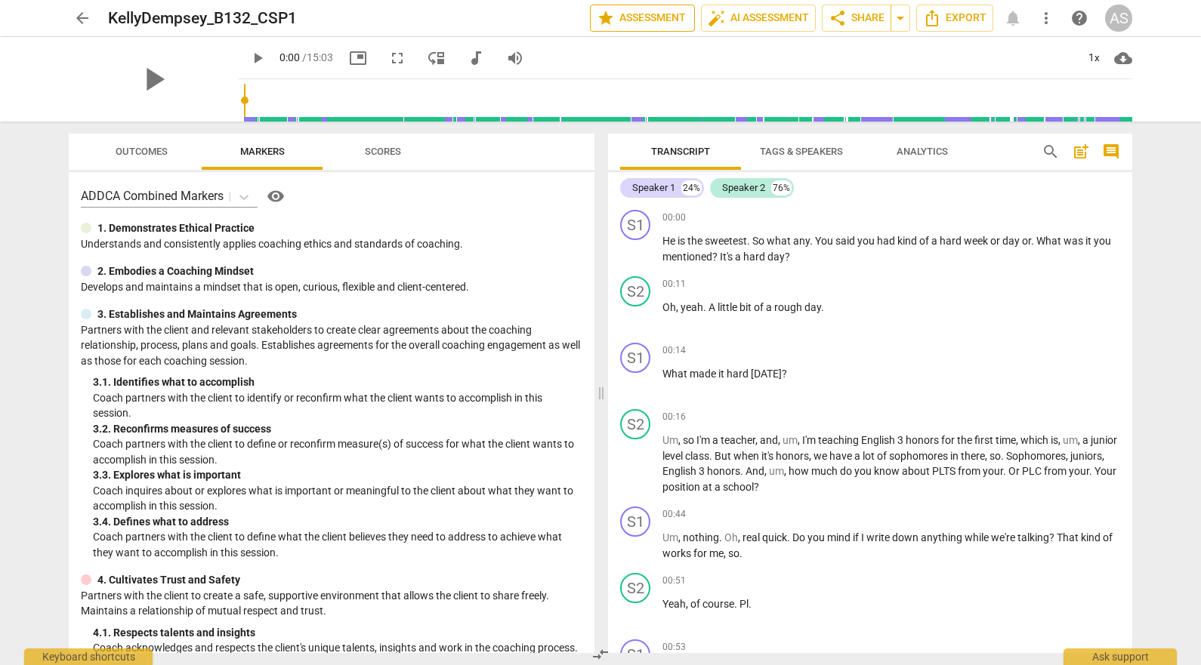
click at [675, 22] on span "star Assessment" at bounding box center [642, 18] width 91 height 18
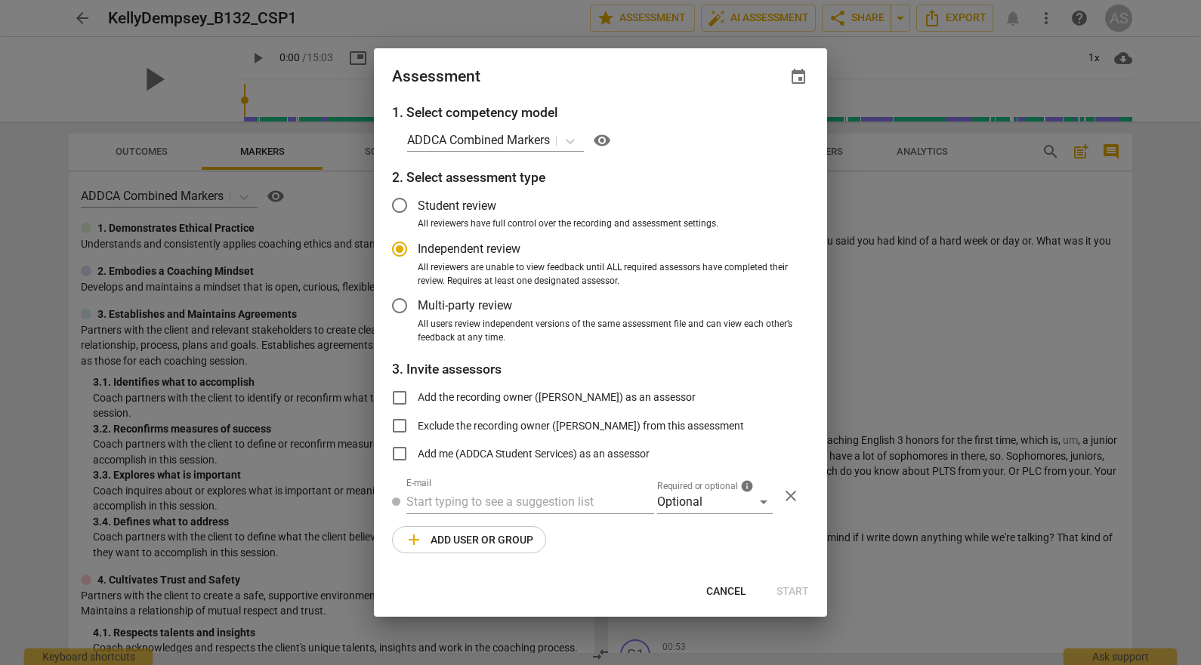
radio input "false"
click at [799, 76] on span "event" at bounding box center [798, 77] width 18 height 18
click at [749, 125] on input "date" at bounding box center [708, 129] width 106 height 22
type input "2025-10-21"
click at [594, 80] on div at bounding box center [600, 332] width 1201 height 665
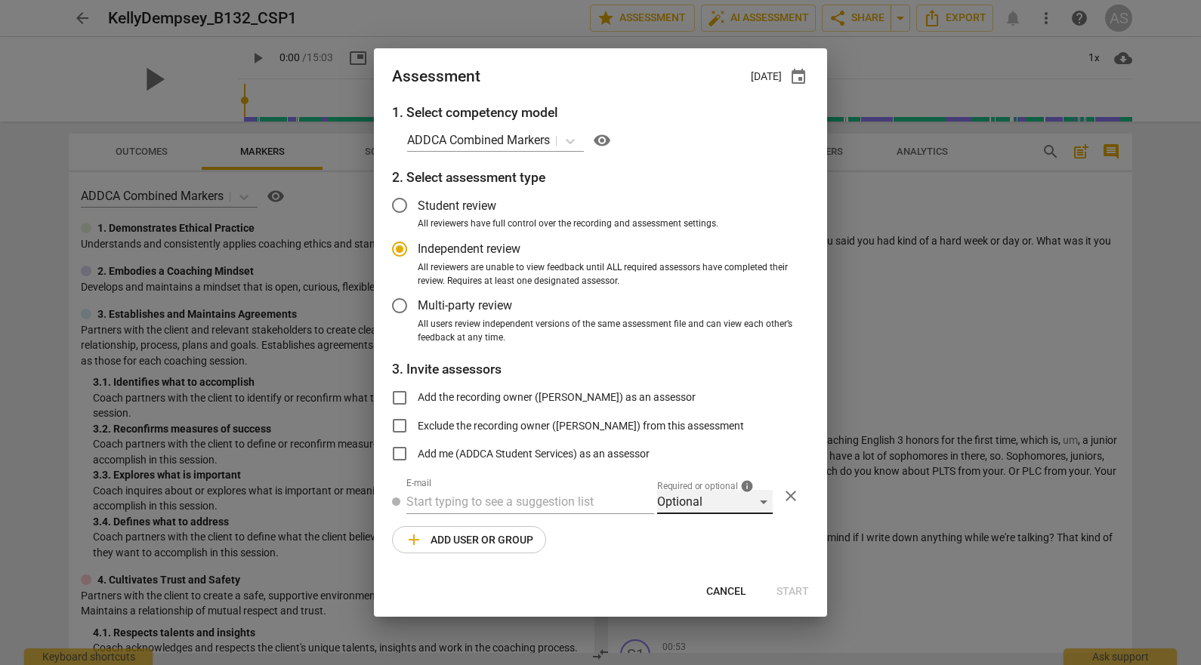
click at [700, 494] on div "Optional" at bounding box center [715, 502] width 116 height 24
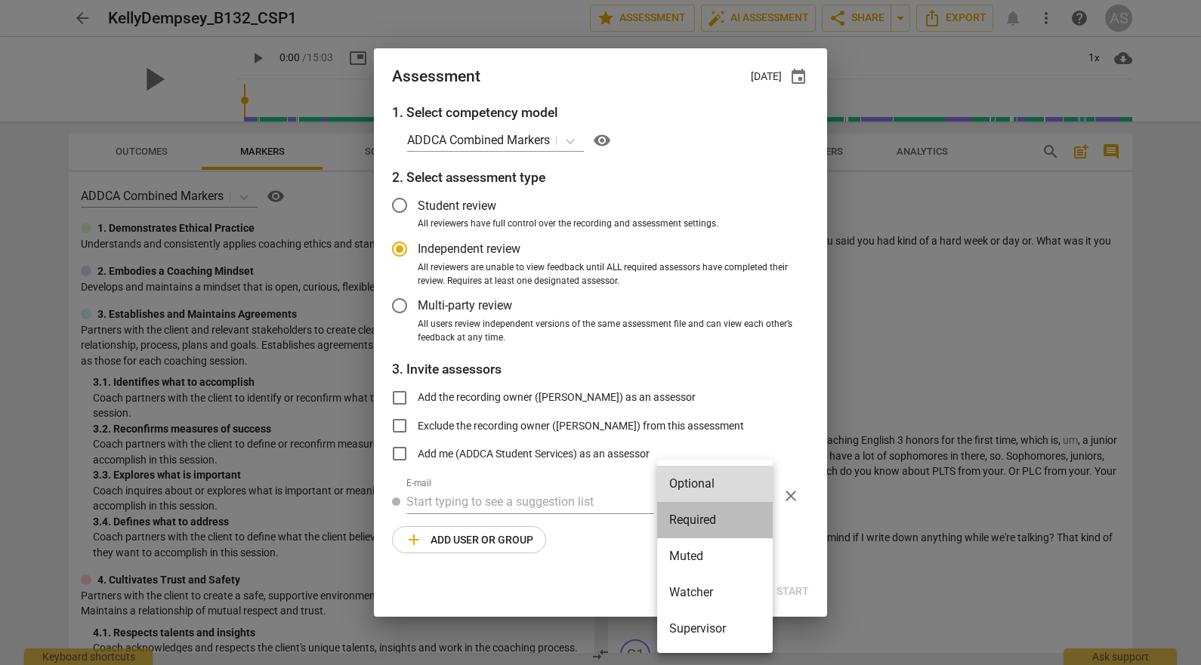
click at [699, 517] on li "Required" at bounding box center [715, 520] width 116 height 36
radio input "false"
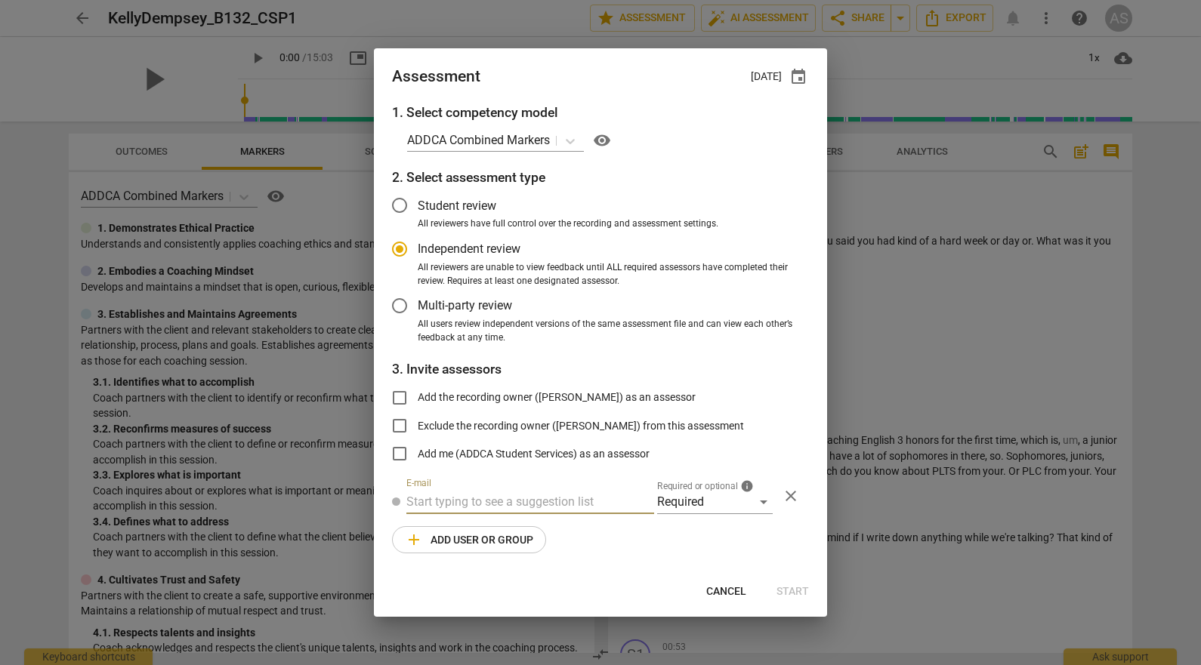
click at [562, 505] on input "text" at bounding box center [530, 502] width 248 height 24
type input "cathy@add"
click at [560, 523] on div "Cathy Rashidian < cathy@add ca.com>" at bounding box center [562, 532] width 288 height 18
radio input "false"
type input "Cathy Rashidian <cathy@addca.com>"
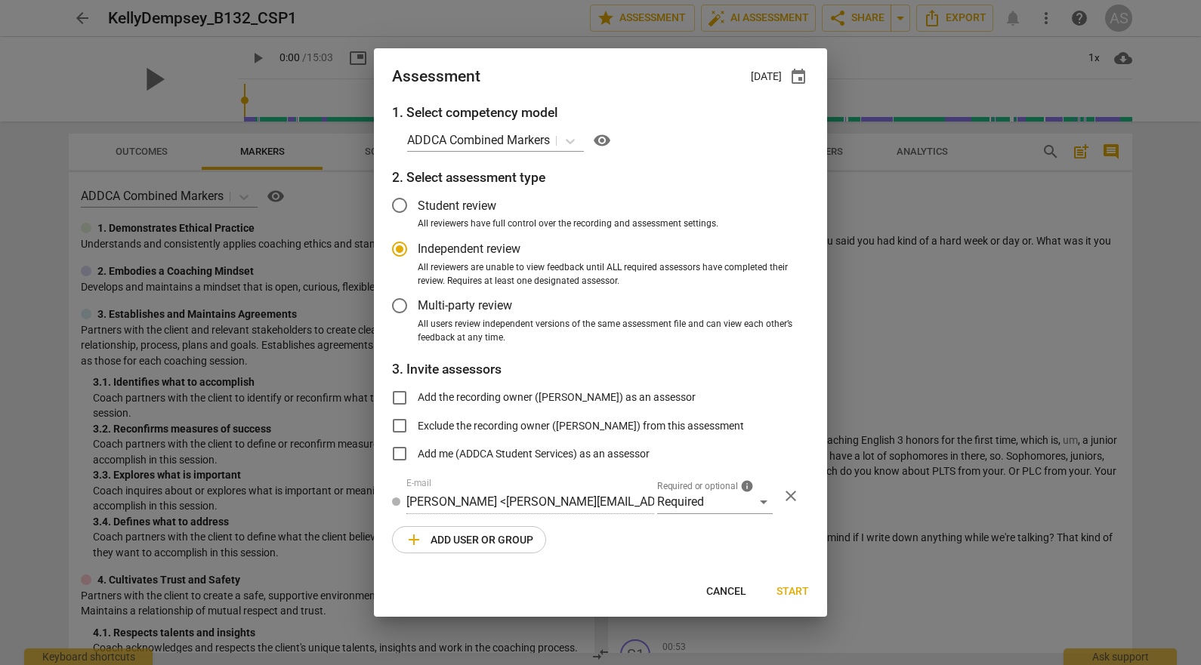
click at [502, 543] on span "add Add user or group" at bounding box center [469, 540] width 128 height 18
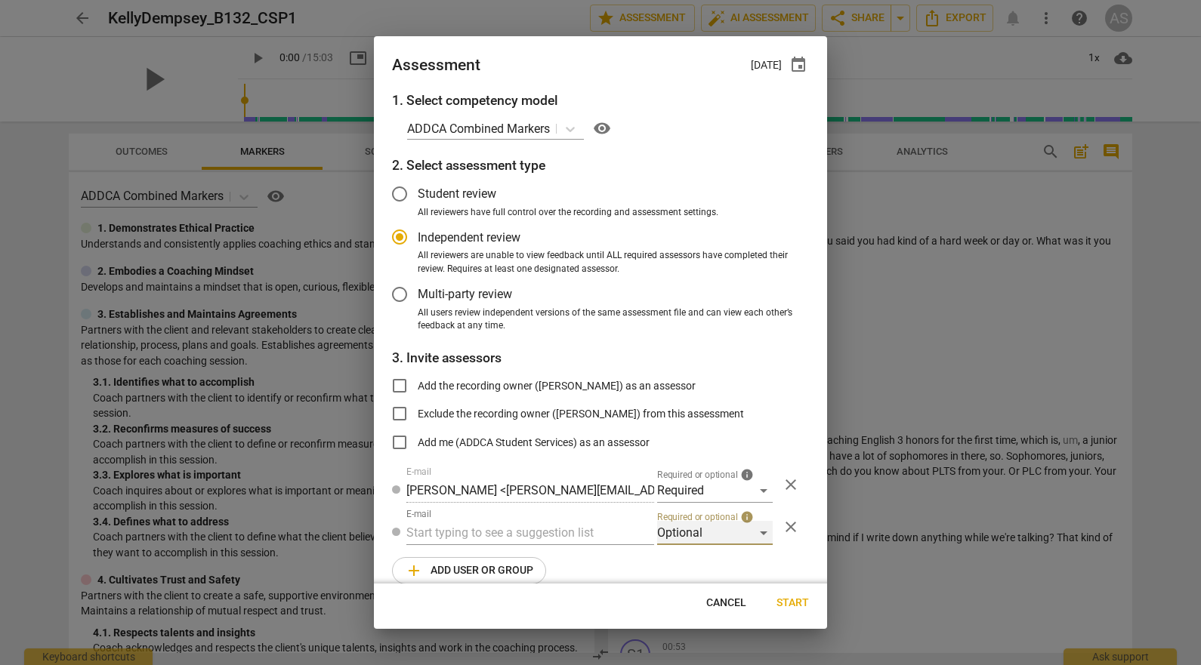
click at [702, 529] on div "Optional" at bounding box center [715, 533] width 116 height 24
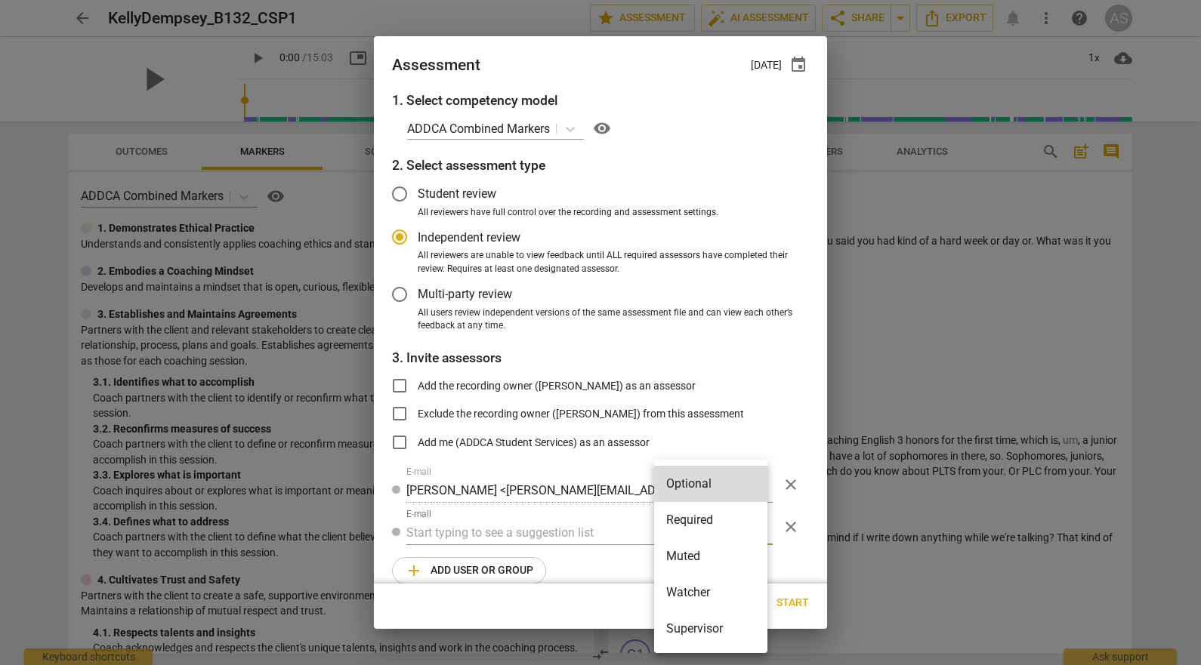
drag, startPoint x: 697, startPoint y: 548, endPoint x: 557, endPoint y: 534, distance: 140.5
click at [698, 548] on li "Muted" at bounding box center [710, 557] width 113 height 36
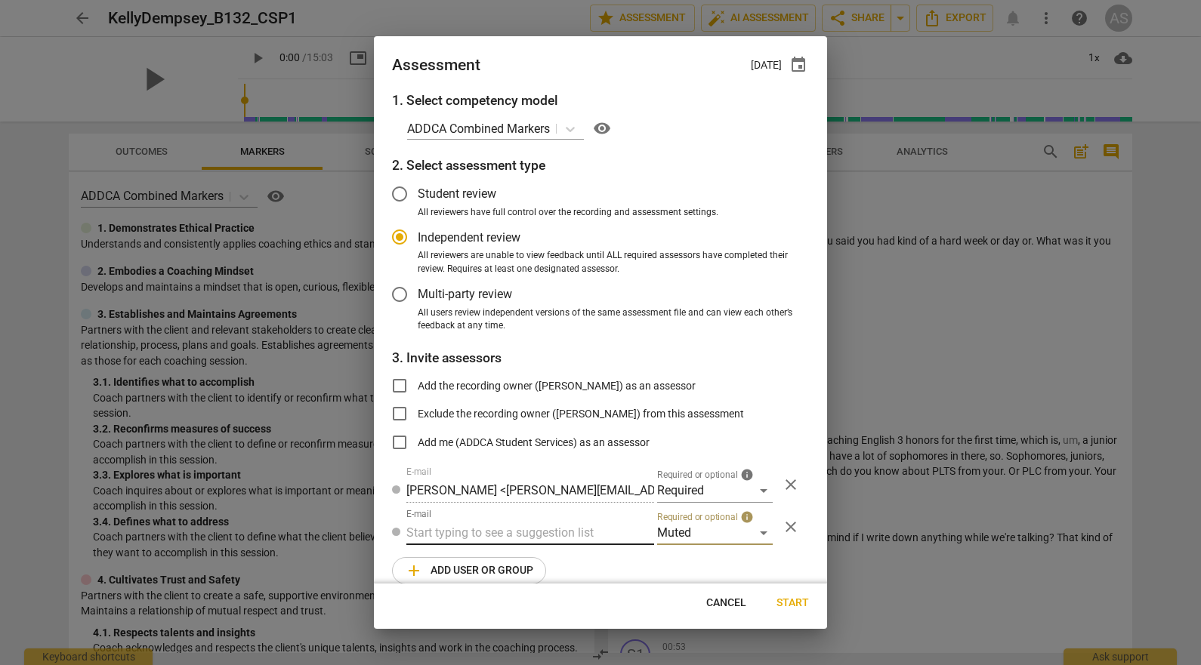
click at [523, 529] on input "text" at bounding box center [530, 533] width 248 height 24
click at [523, 533] on input "text" at bounding box center [530, 533] width 248 height 24
radio input "false"
click at [519, 533] on input "text" at bounding box center [530, 533] width 248 height 24
type input "132"
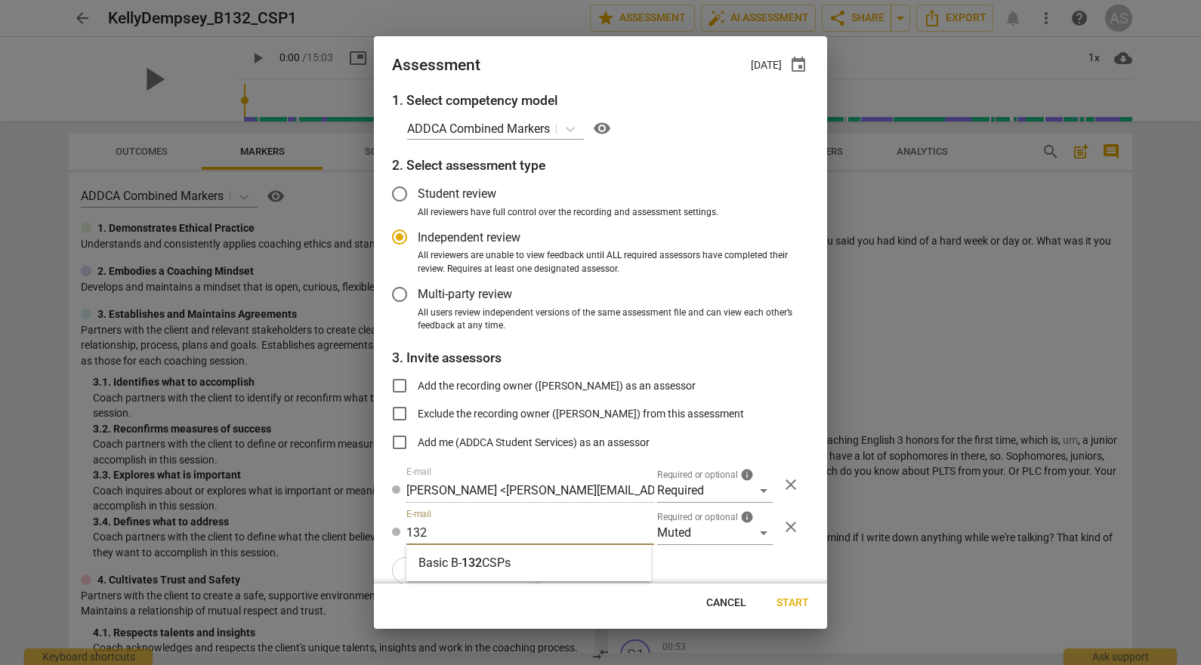
click at [498, 563] on strong "CSPs" at bounding box center [496, 563] width 29 height 14
radio input "false"
type input "Basic B-132 CSPs"
drag, startPoint x: 794, startPoint y: 607, endPoint x: 742, endPoint y: 573, distance: 61.8
click at [795, 607] on span "Start" at bounding box center [793, 603] width 32 height 15
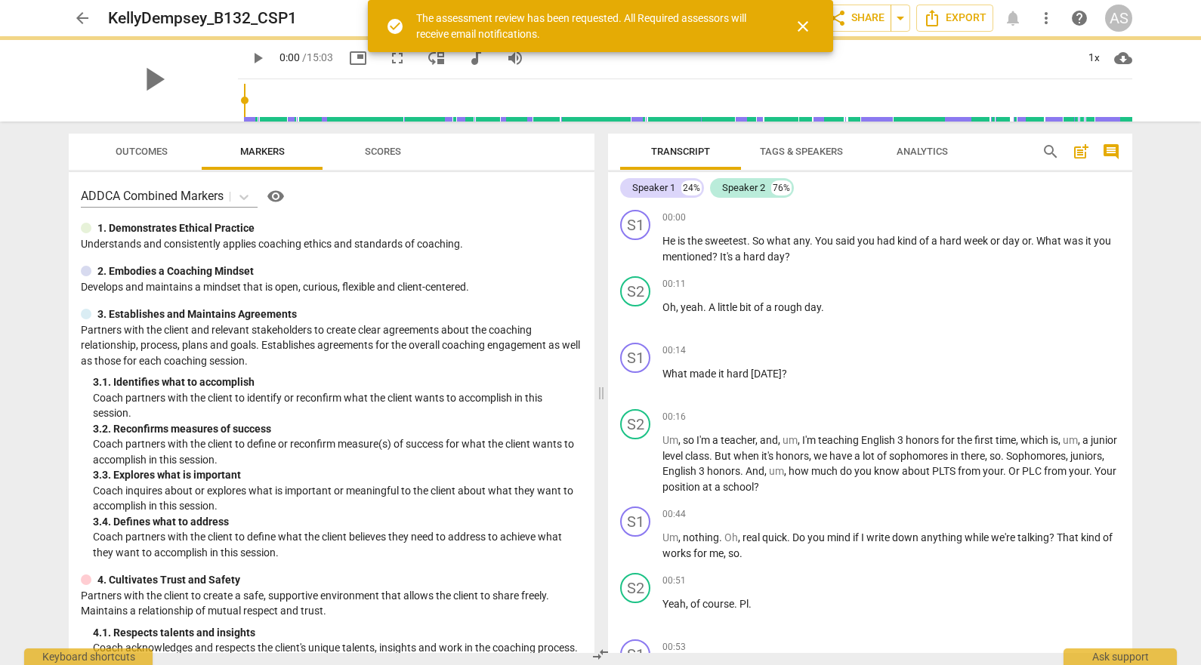
radio input "false"
type input "Stephanie Weis <slw9430@gmail.com>"
type input "Kelly Dempsey <kellyedempsey23@gmail.com>"
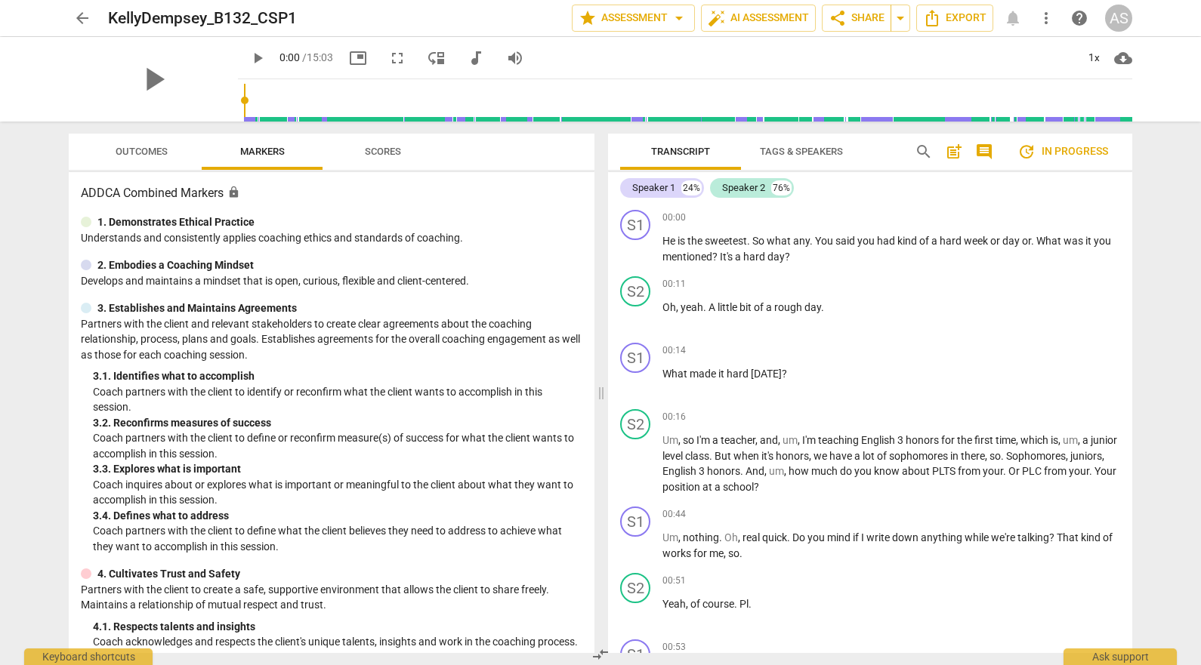
click at [82, 19] on span "arrow_back" at bounding box center [82, 18] width 18 height 18
